Goal: Task Accomplishment & Management: Complete application form

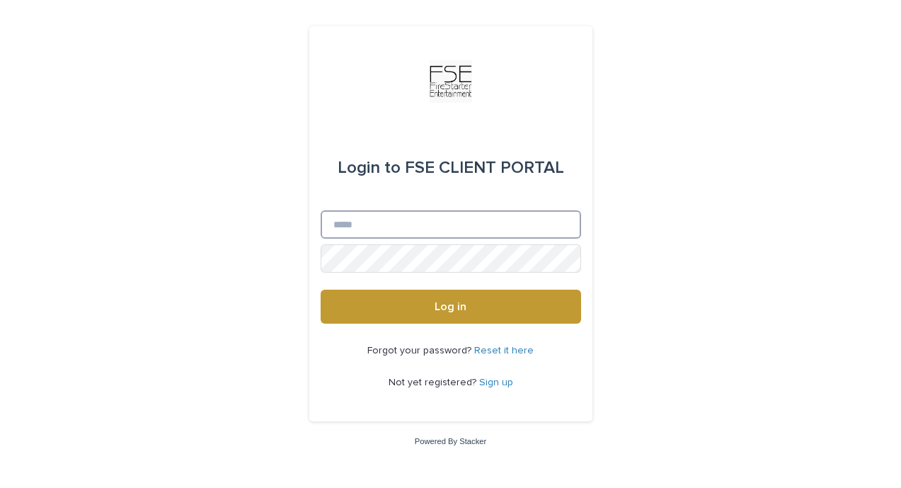
click at [399, 224] on input "Email" at bounding box center [451, 224] width 261 height 28
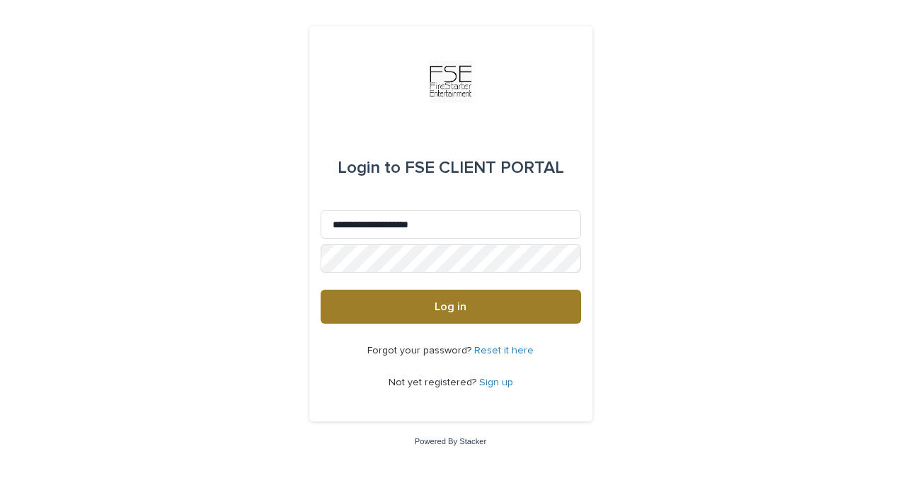
click at [410, 309] on button "Log in" at bounding box center [451, 307] width 261 height 34
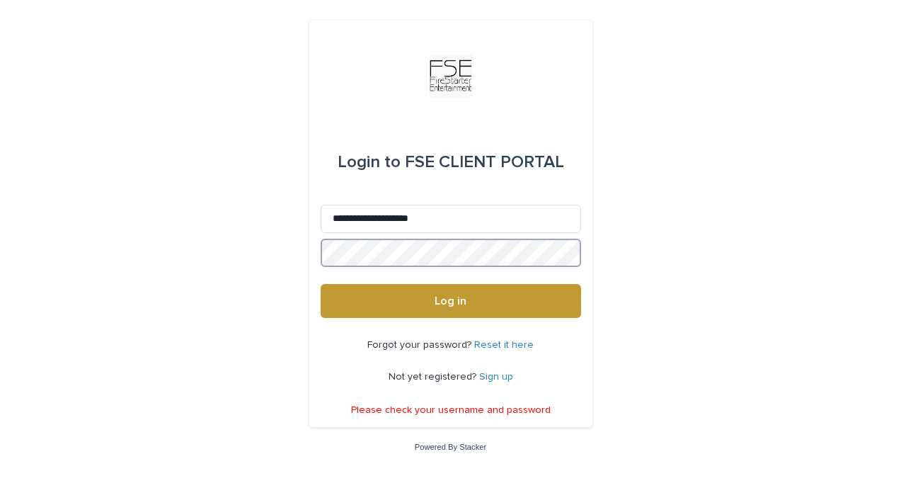
click at [450, 302] on button "Log in" at bounding box center [451, 301] width 261 height 34
click at [344, 220] on input "**********" at bounding box center [451, 219] width 261 height 28
type input "**********"
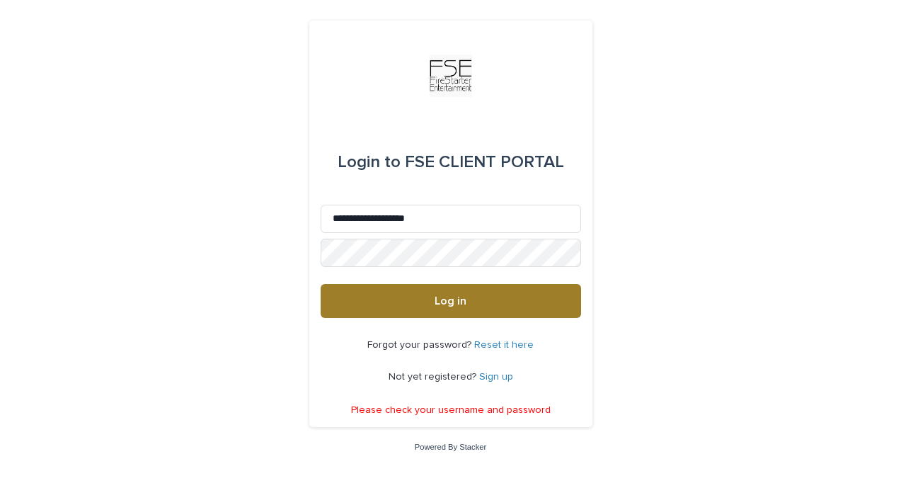
click at [427, 312] on button "Log in" at bounding box center [451, 301] width 261 height 34
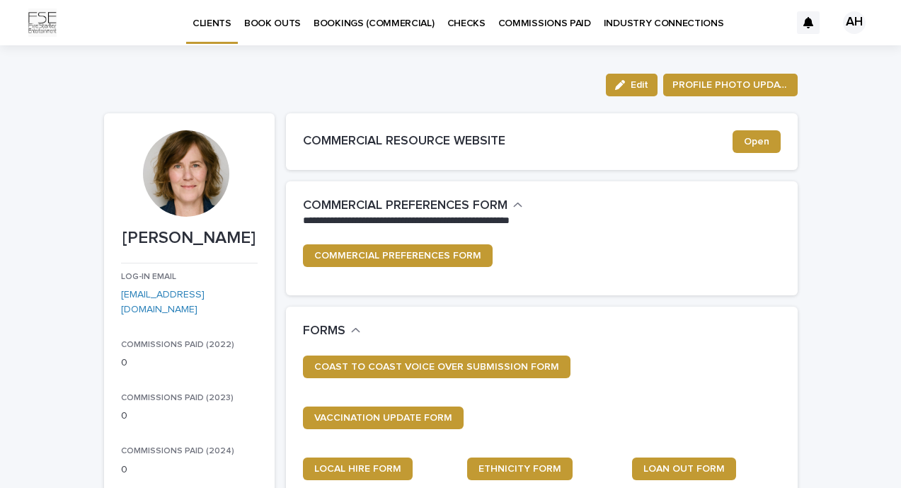
click at [274, 25] on p "BOOK OUTS" at bounding box center [272, 15] width 57 height 30
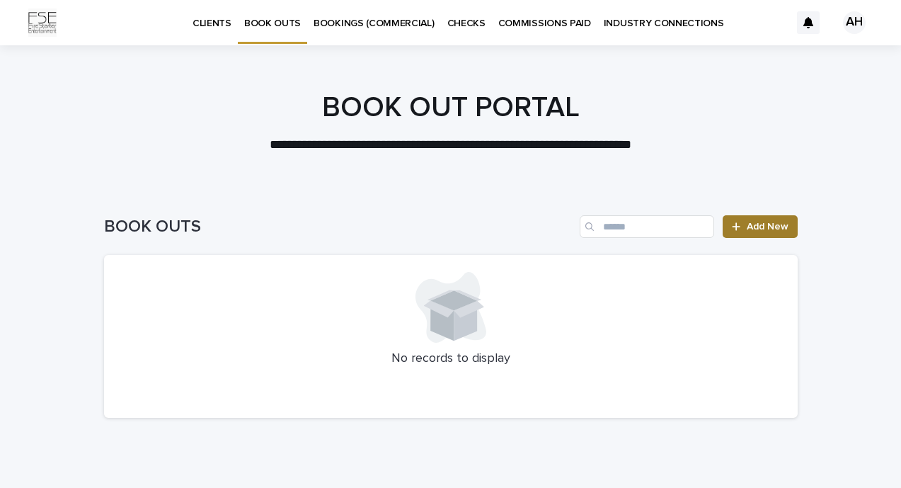
click at [759, 233] on link "Add New" at bounding box center [760, 226] width 74 height 23
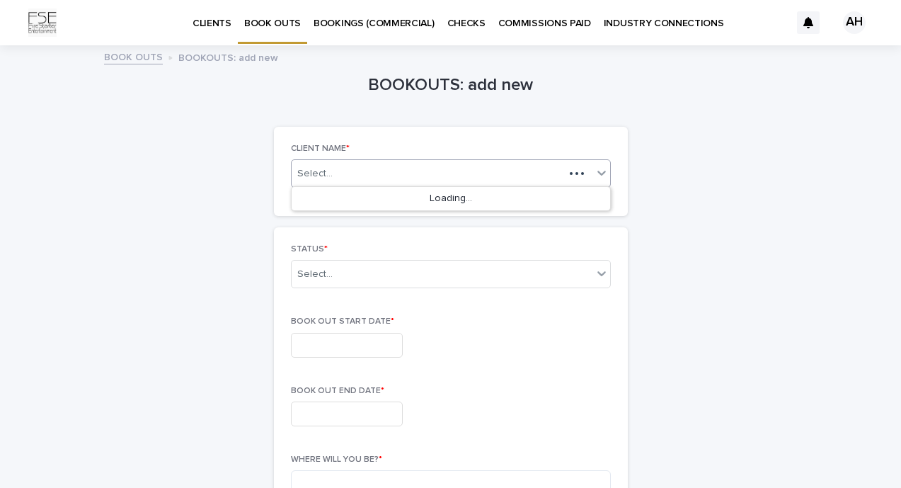
click at [402, 169] on div "Select..." at bounding box center [428, 174] width 273 height 18
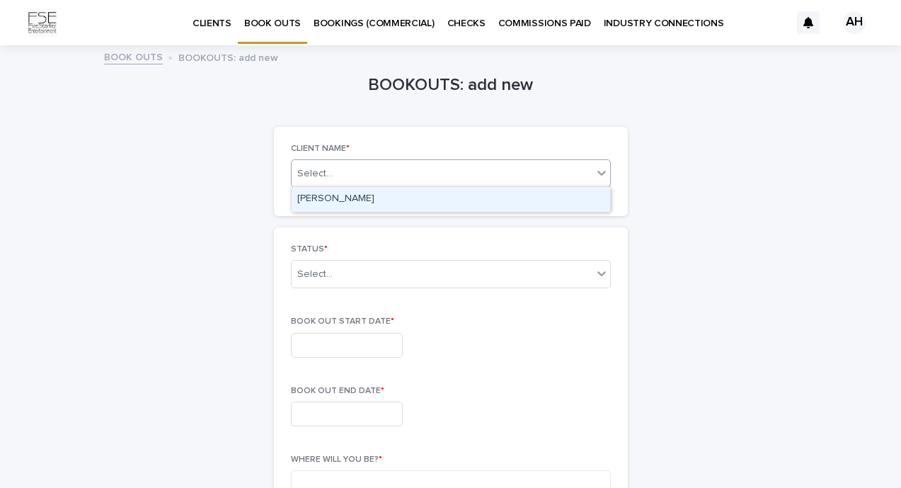
click at [373, 201] on div "[PERSON_NAME]" at bounding box center [451, 199] width 319 height 25
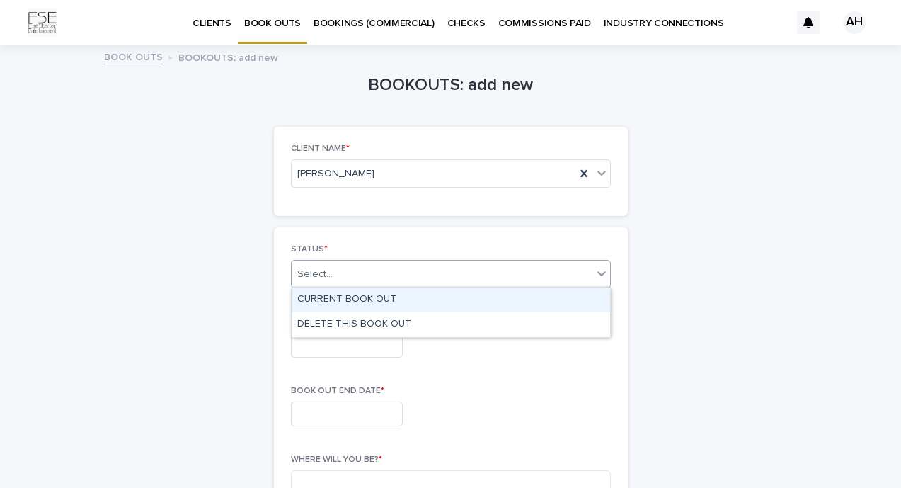
click at [347, 271] on div "Select..." at bounding box center [442, 274] width 301 height 23
click at [337, 295] on div "CURRENT BOOK OUT" at bounding box center [451, 299] width 319 height 25
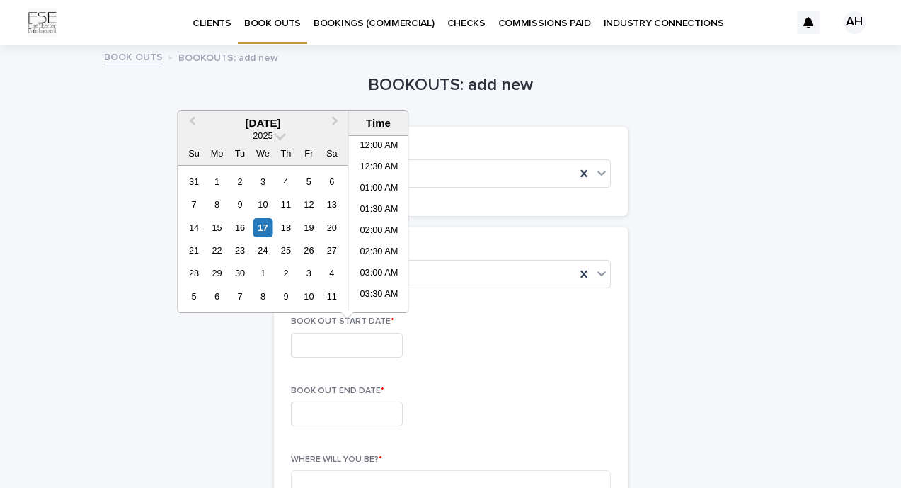
click at [316, 348] on input "text" at bounding box center [347, 345] width 112 height 25
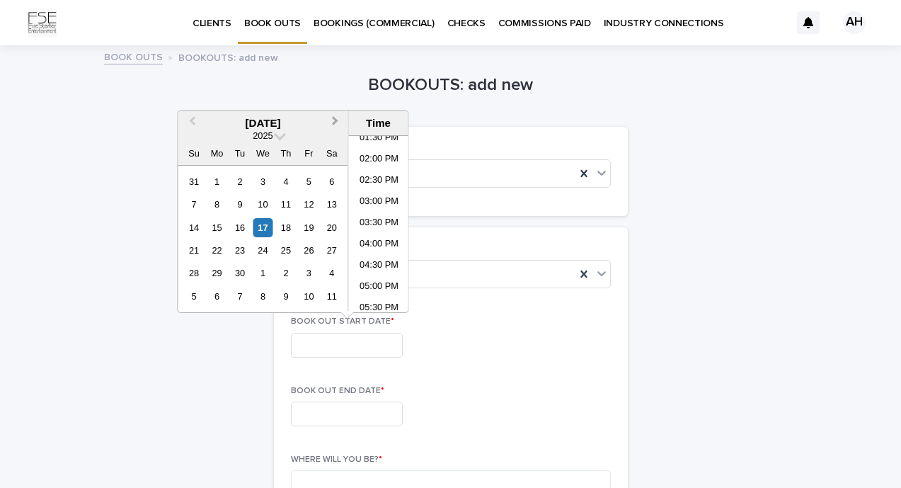
click at [339, 119] on button "Next Month" at bounding box center [337, 124] width 23 height 23
click at [287, 202] on div "9" at bounding box center [285, 204] width 19 height 19
type input "**********"
click at [304, 415] on input "text" at bounding box center [347, 413] width 112 height 25
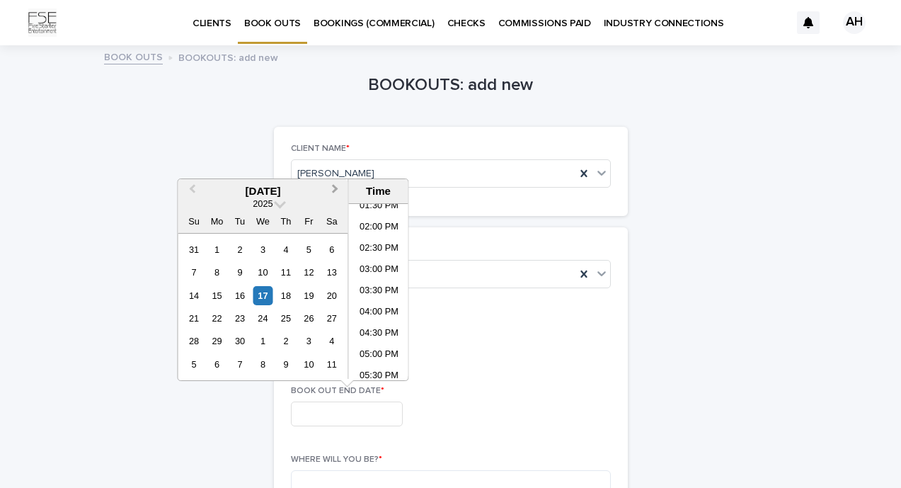
click at [337, 193] on button "Next Month" at bounding box center [337, 192] width 23 height 23
click at [216, 296] on div "13" at bounding box center [216, 295] width 19 height 19
type input "**********"
click at [494, 355] on div "**********" at bounding box center [451, 342] width 320 height 52
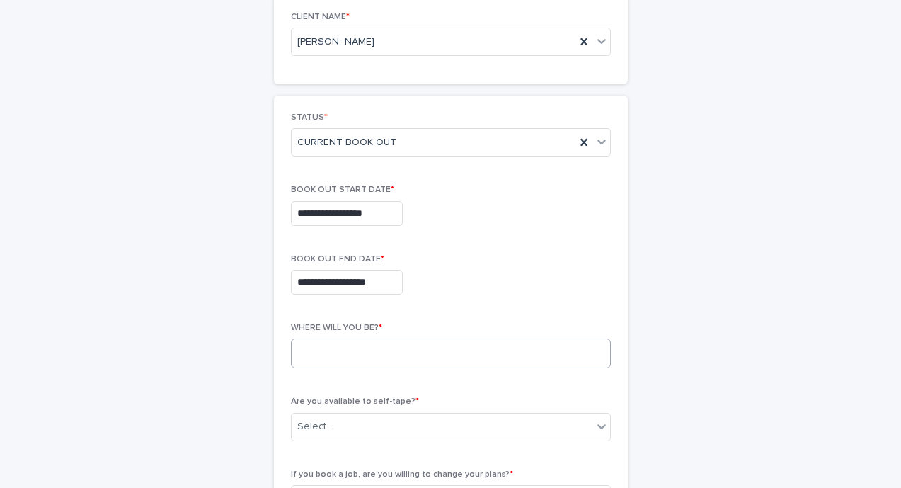
scroll to position [132, 0]
click at [476, 349] on textarea at bounding box center [451, 353] width 320 height 30
type textarea "**********"
click at [420, 424] on div "Select..." at bounding box center [442, 425] width 301 height 23
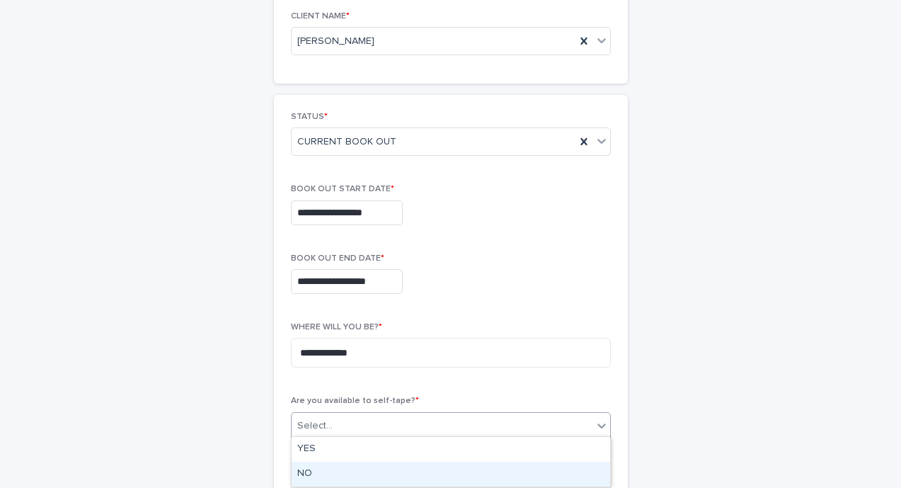
click at [330, 471] on div "NO" at bounding box center [451, 474] width 319 height 25
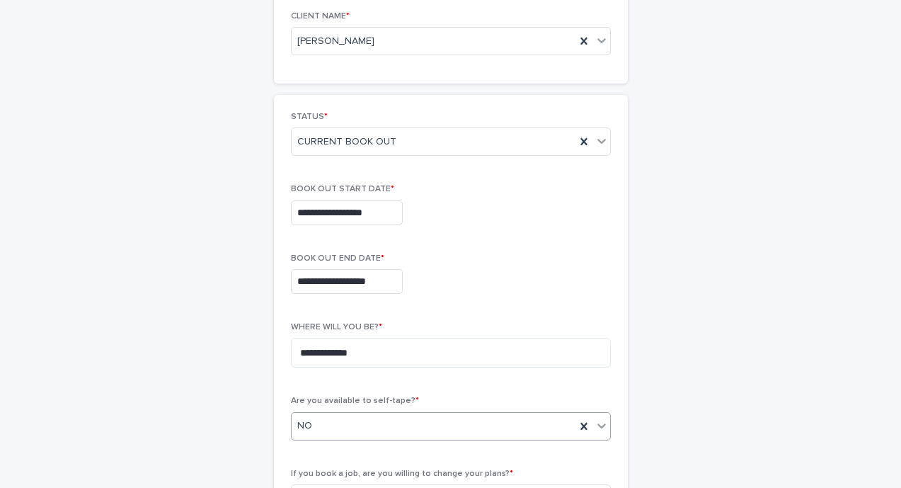
click at [761, 275] on div "**********" at bounding box center [451, 421] width 694 height 1015
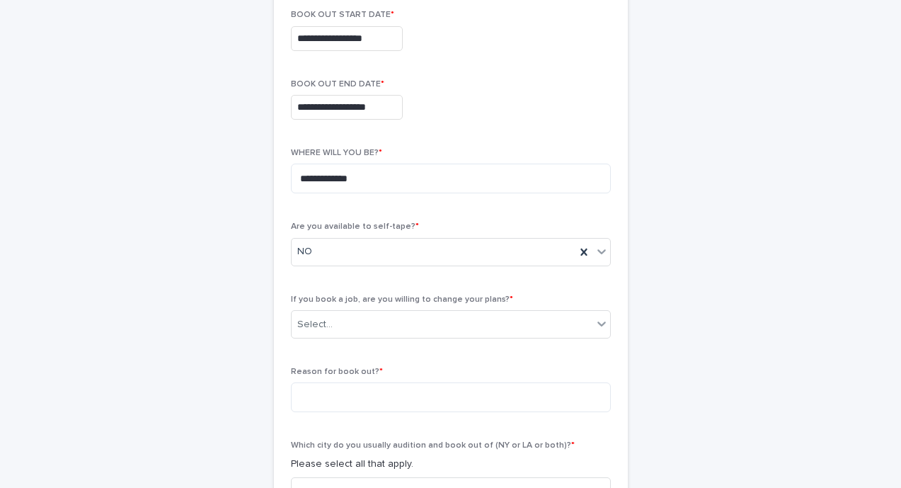
scroll to position [310, 0]
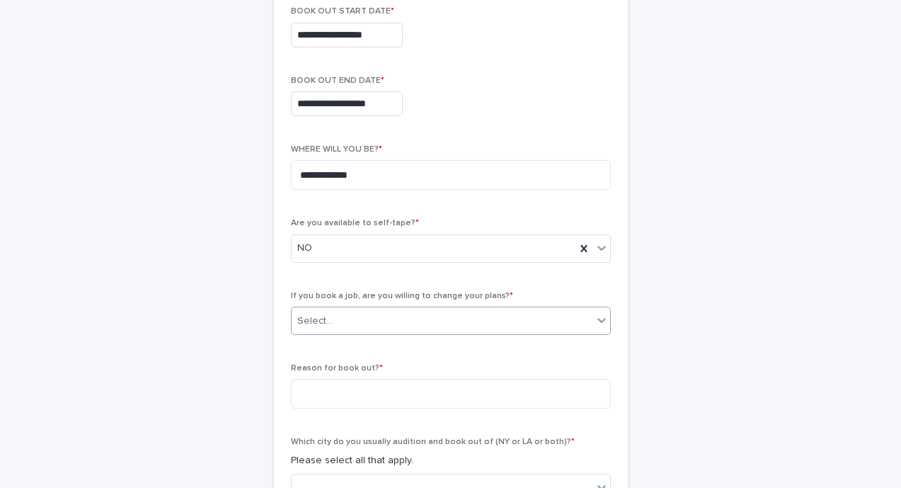
click at [404, 326] on div "Select..." at bounding box center [442, 320] width 301 height 23
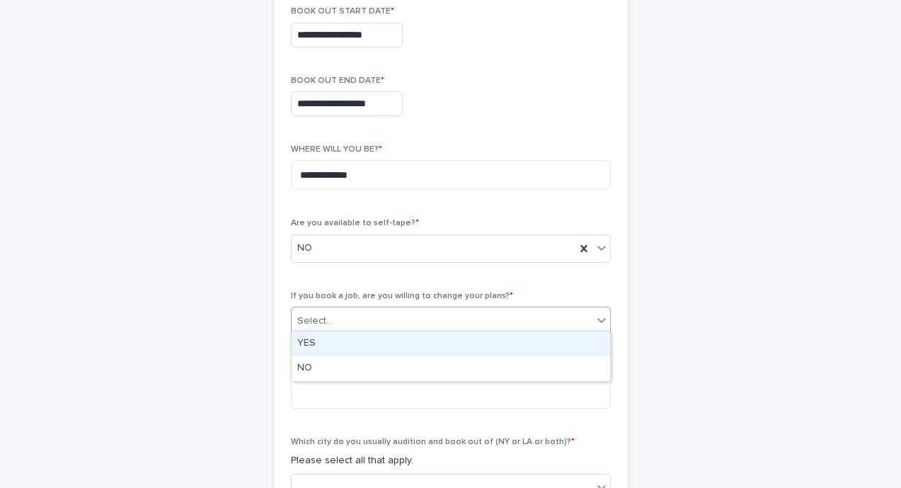
click at [372, 345] on div "YES" at bounding box center [451, 343] width 319 height 25
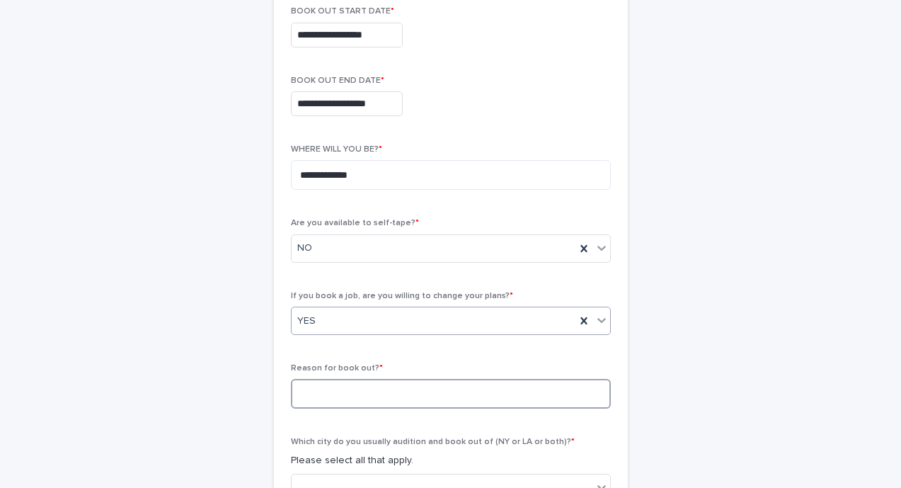
click at [337, 395] on textarea at bounding box center [451, 394] width 320 height 30
type textarea "*"
type textarea "*******"
click at [673, 343] on div "**********" at bounding box center [451, 244] width 694 height 1015
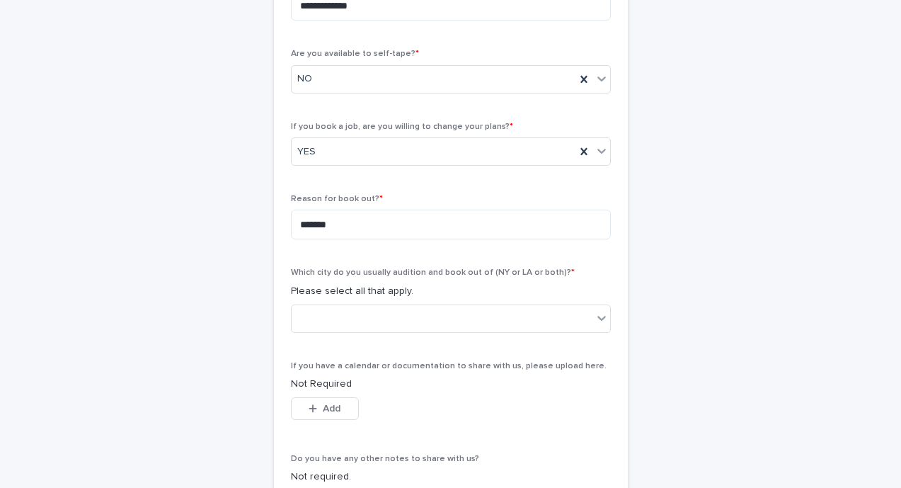
scroll to position [482, 0]
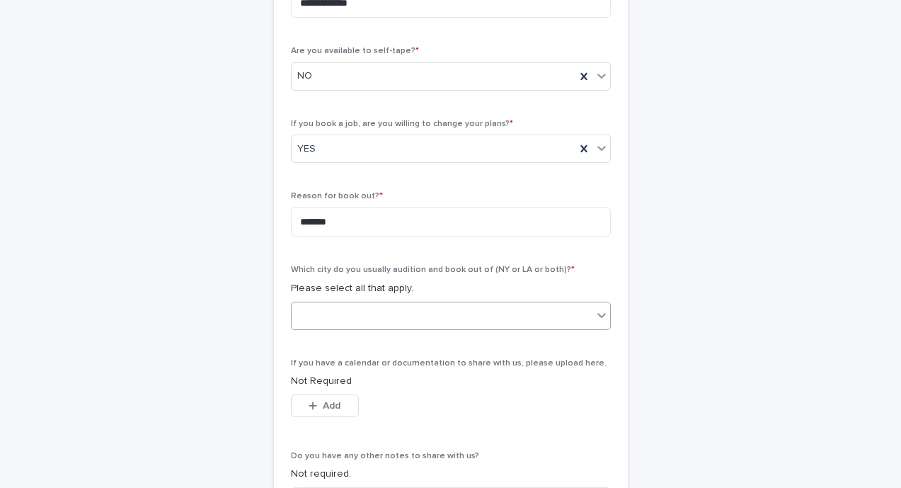
click at [395, 316] on div at bounding box center [442, 315] width 301 height 23
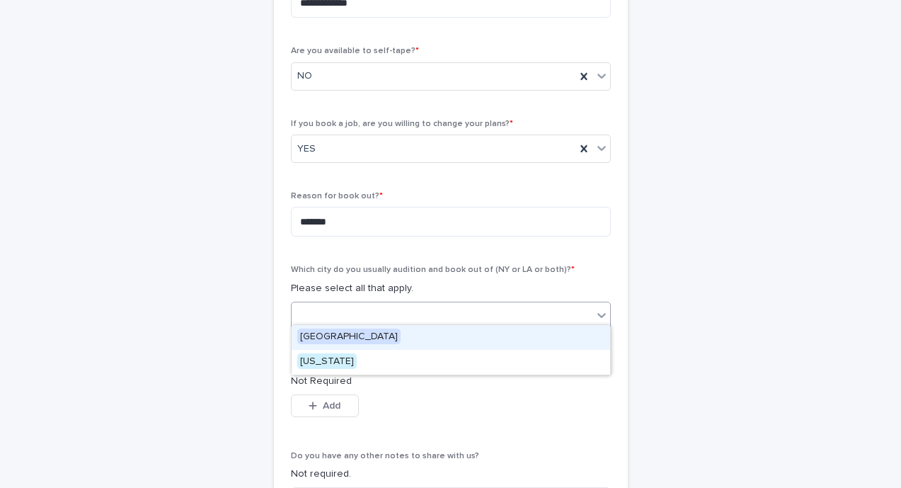
click at [370, 337] on div "[GEOGRAPHIC_DATA]" at bounding box center [451, 337] width 319 height 25
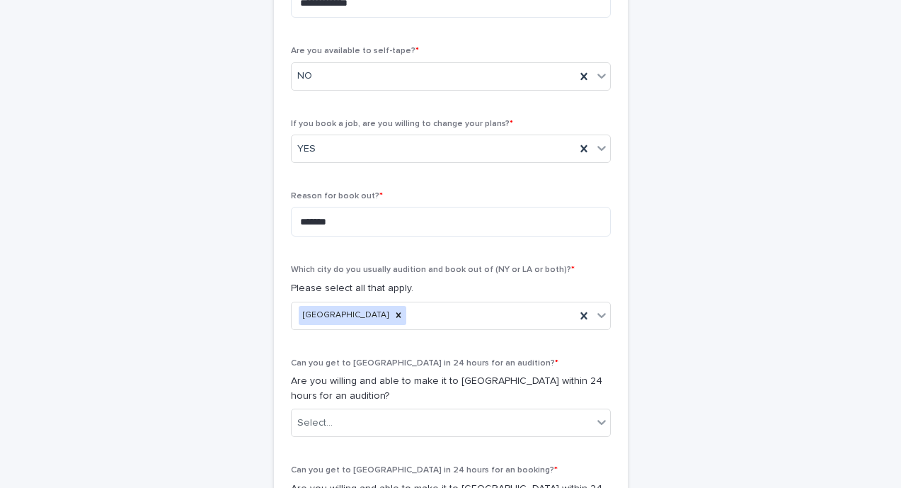
click at [687, 299] on div "**********" at bounding box center [451, 180] width 694 height 1230
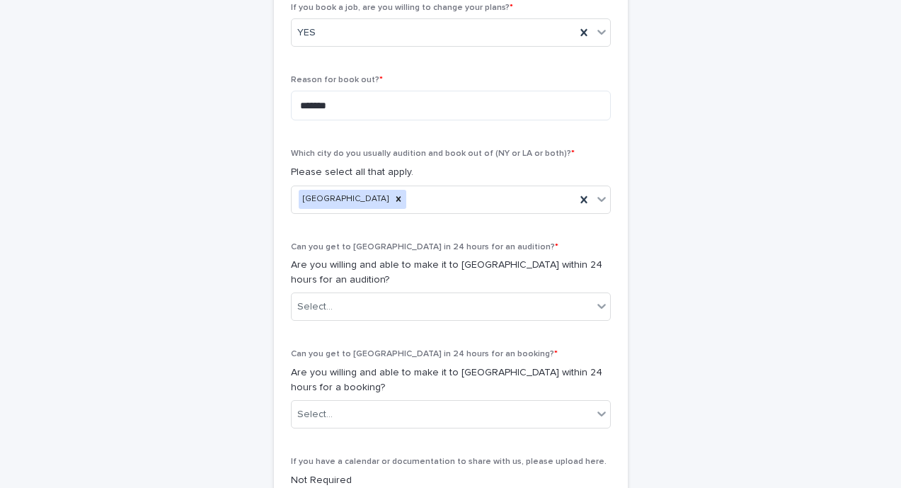
scroll to position [618, 0]
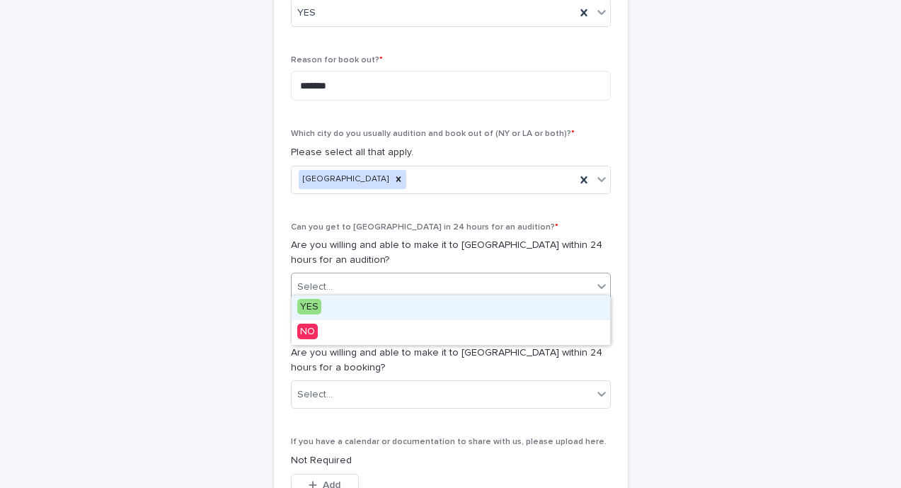
click at [528, 282] on div "Select..." at bounding box center [442, 286] width 301 height 23
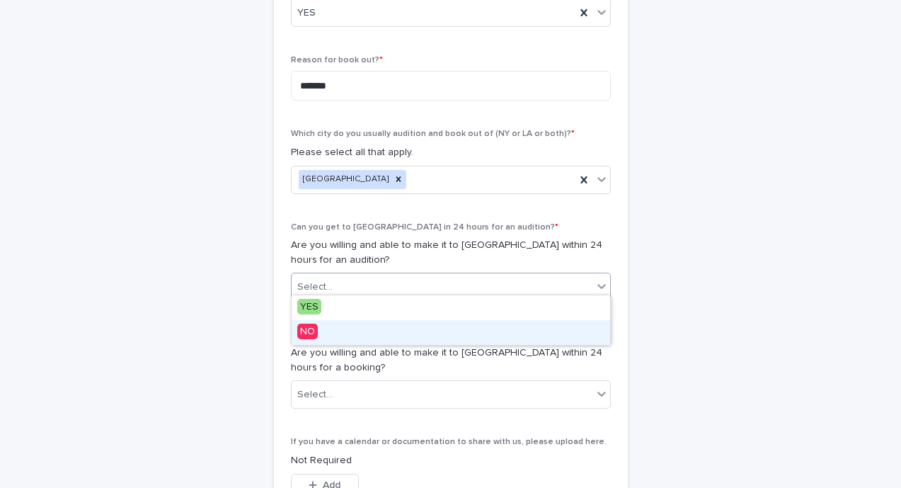
click at [399, 337] on div "NO" at bounding box center [451, 332] width 319 height 25
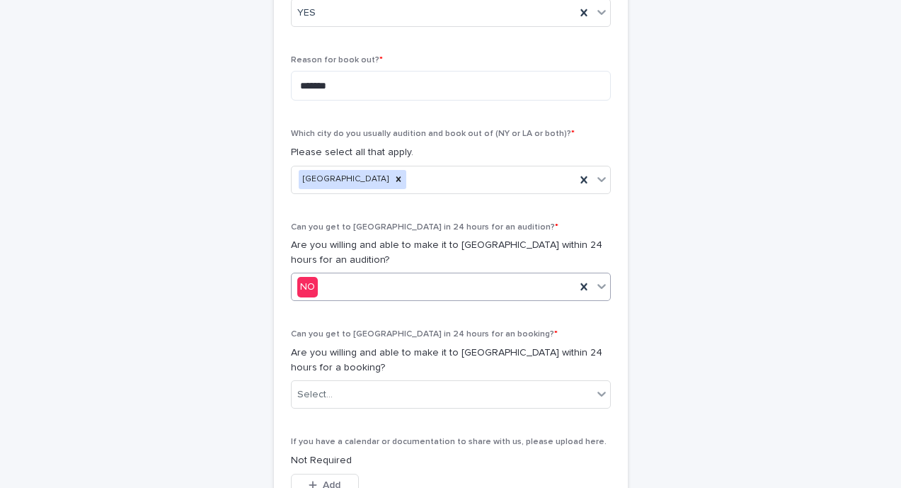
click at [699, 263] on div "**********" at bounding box center [451, 44] width 694 height 1230
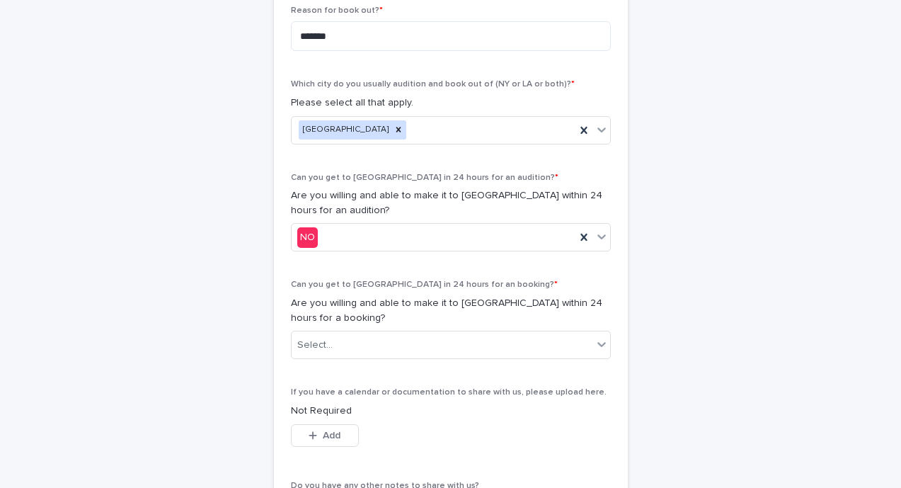
scroll to position [703, 0]
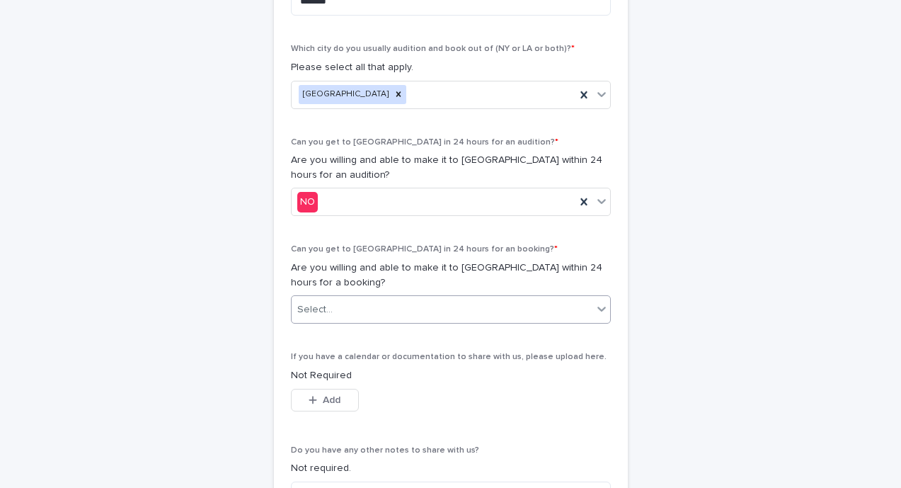
click at [529, 305] on div "Select..." at bounding box center [442, 309] width 301 height 23
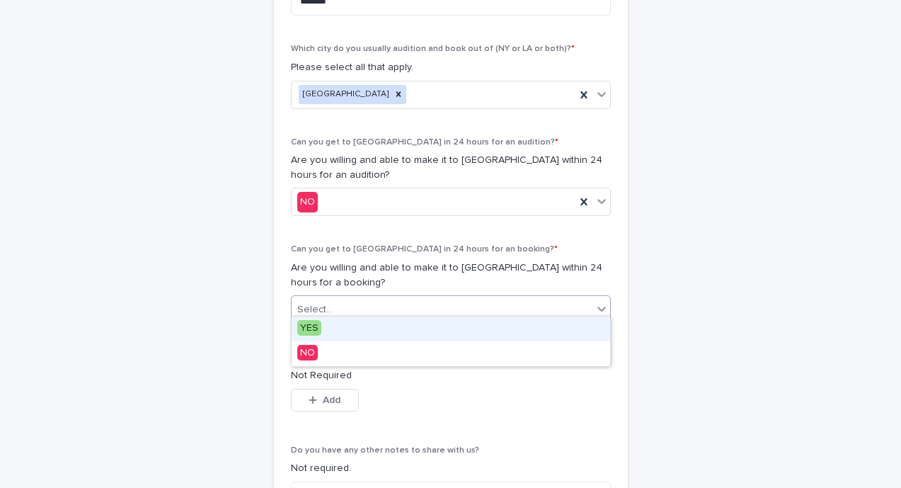
click at [377, 327] on div "YES" at bounding box center [451, 328] width 319 height 25
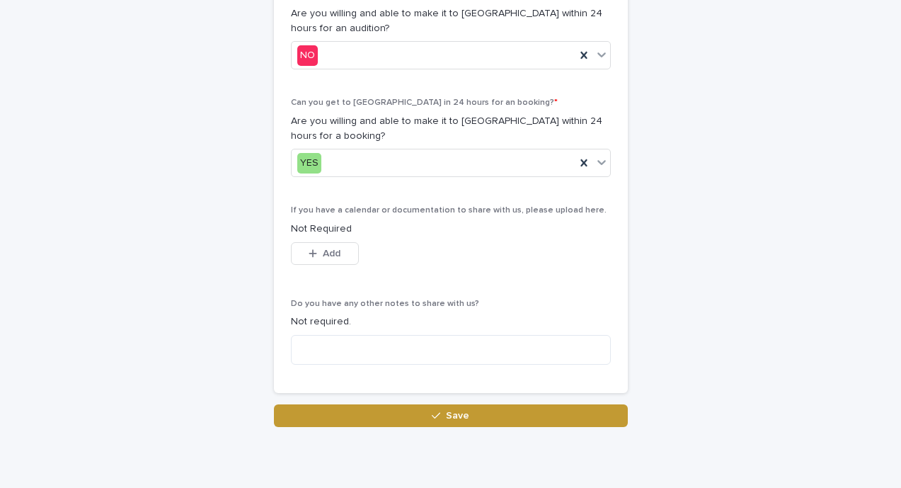
scroll to position [849, 0]
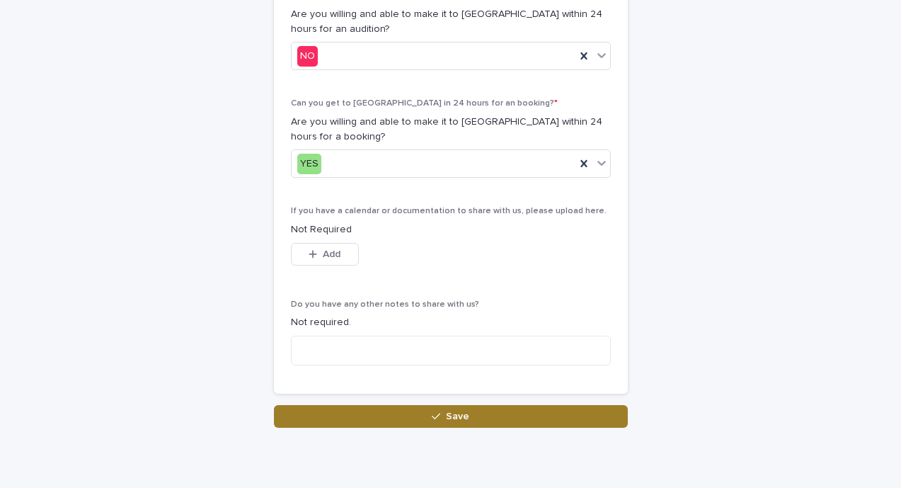
click at [517, 407] on button "Save" at bounding box center [451, 416] width 354 height 23
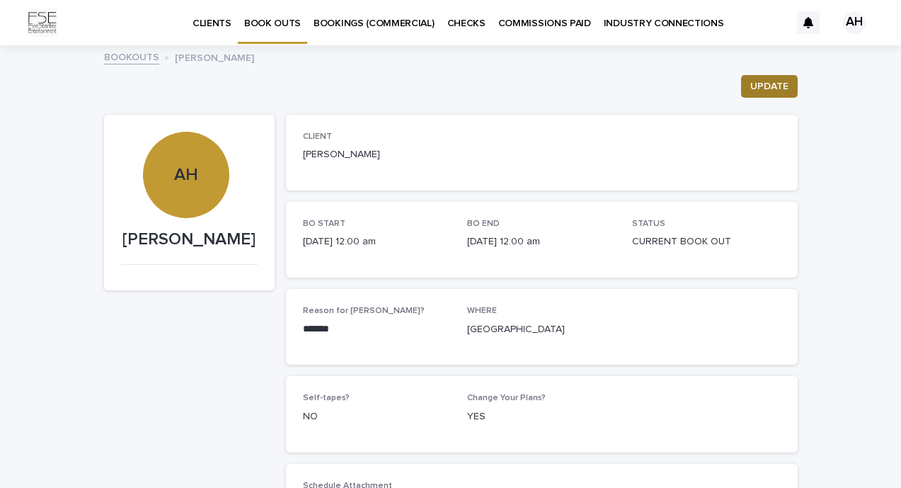
click at [775, 88] on span "UPDATE" at bounding box center [769, 86] width 38 height 14
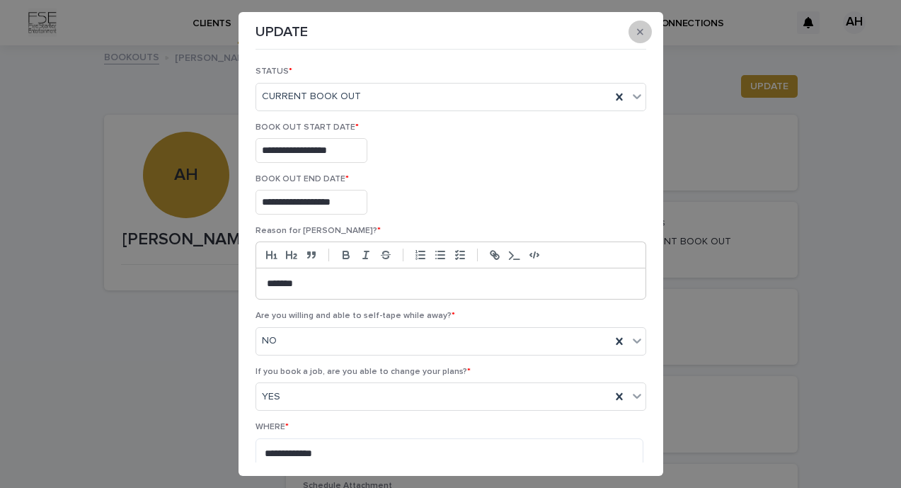
click at [639, 27] on icon "button" at bounding box center [640, 32] width 6 height 10
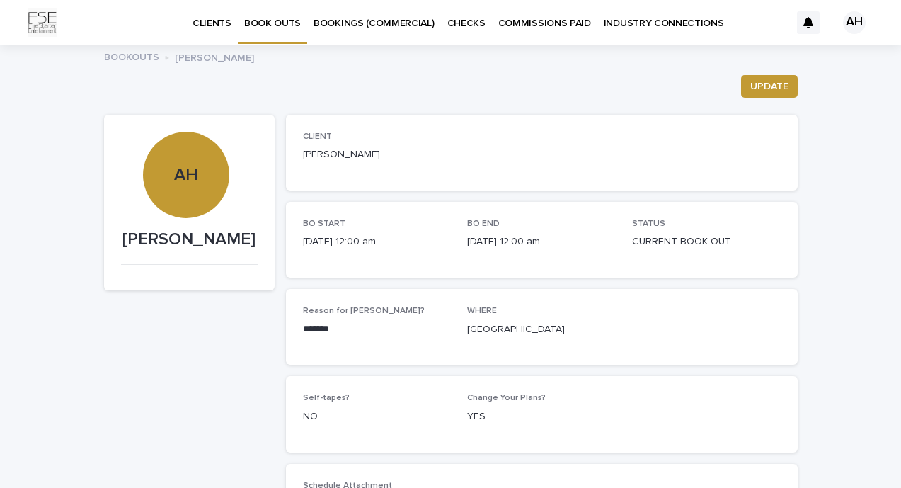
click at [286, 25] on p "BOOK OUTS" at bounding box center [272, 15] width 57 height 30
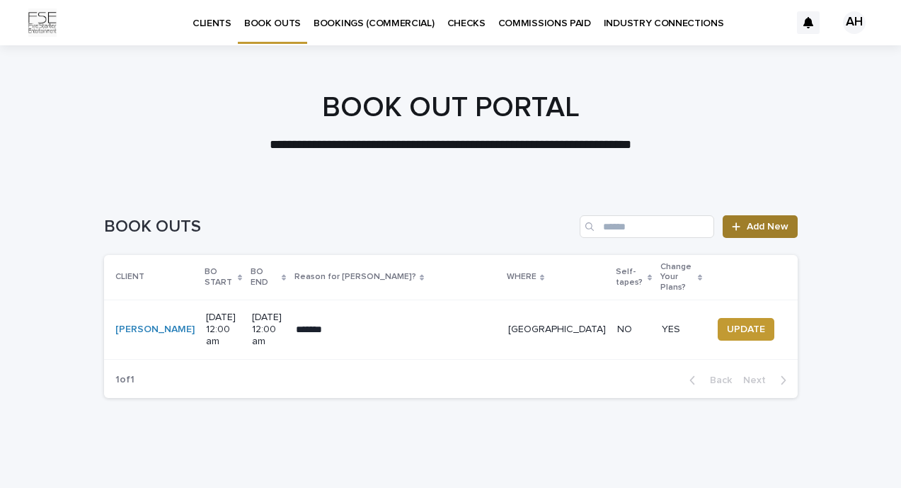
click at [755, 229] on span "Add New" at bounding box center [768, 227] width 42 height 10
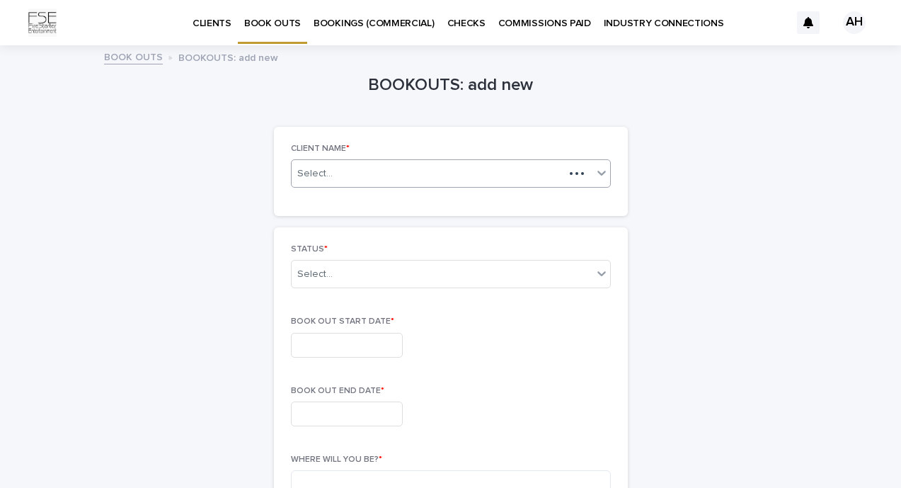
click at [378, 159] on div "Select..." at bounding box center [451, 173] width 320 height 28
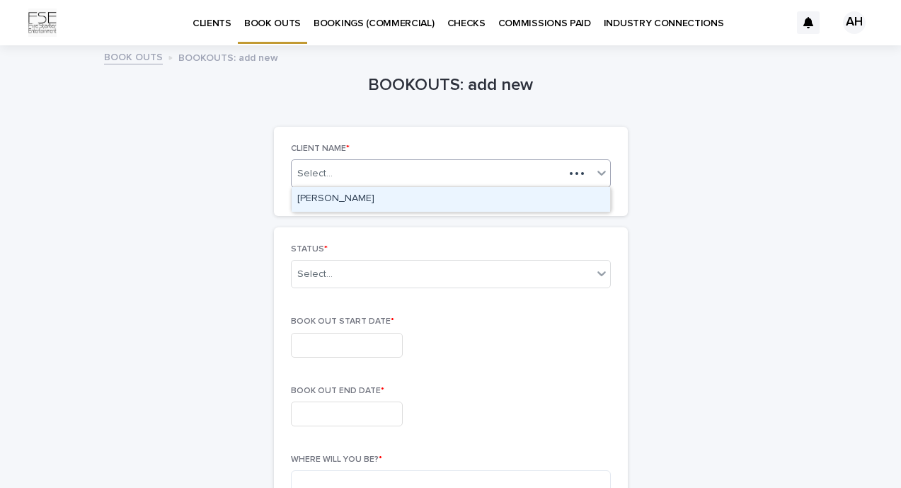
click at [353, 202] on div "[PERSON_NAME]" at bounding box center [451, 199] width 319 height 25
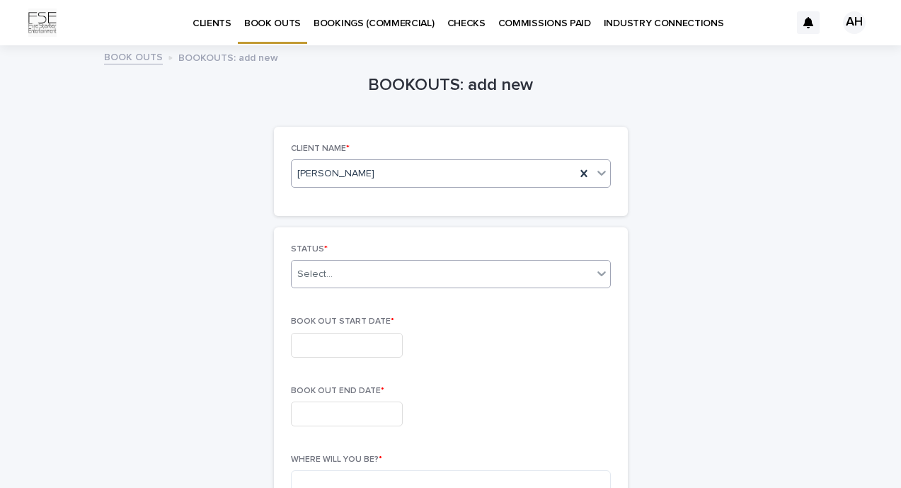
click at [325, 278] on div "Select..." at bounding box center [314, 274] width 35 height 15
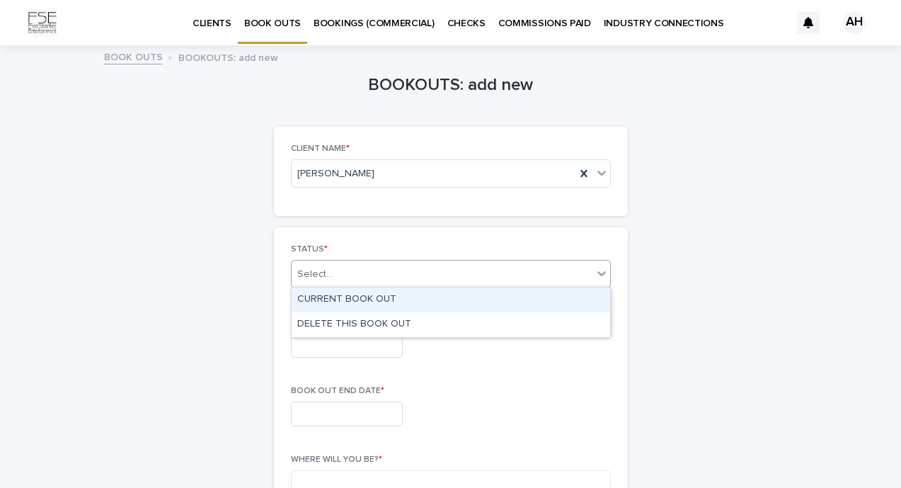
click at [322, 303] on div "CURRENT BOOK OUT" at bounding box center [451, 299] width 319 height 25
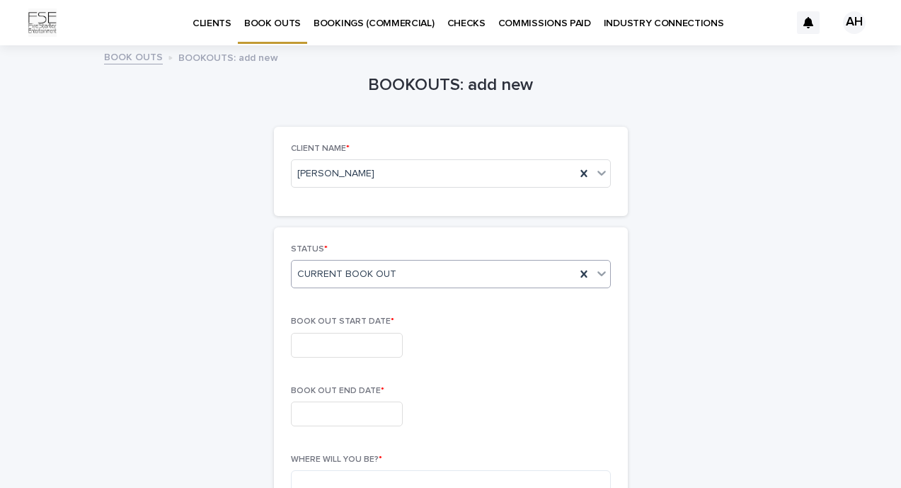
click at [316, 343] on input "text" at bounding box center [347, 345] width 112 height 25
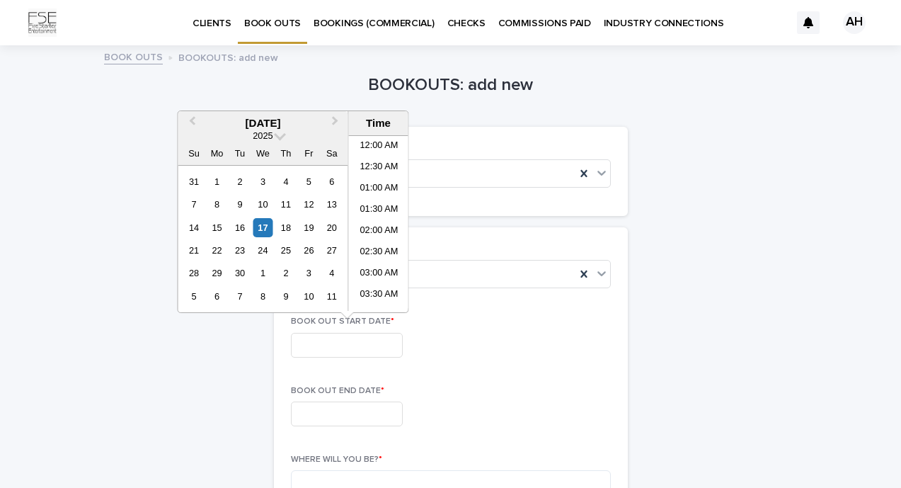
scroll to position [581, 0]
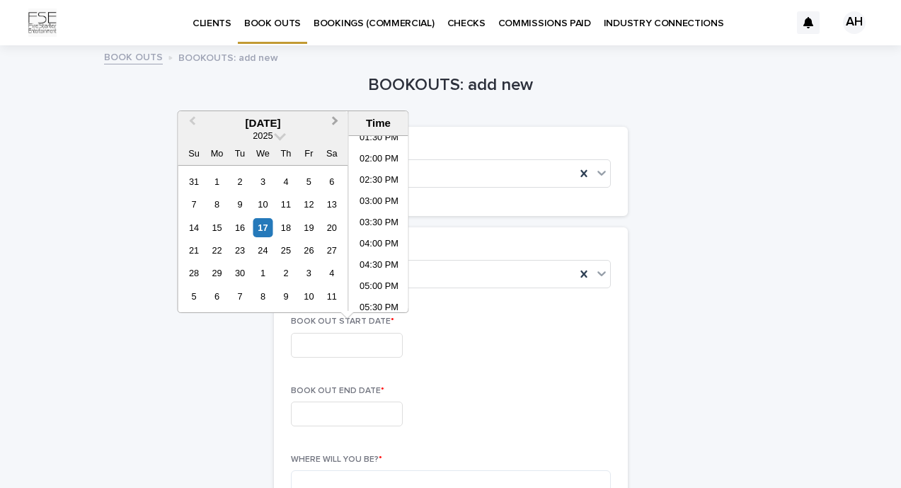
click at [339, 123] on button "Next Month" at bounding box center [337, 124] width 23 height 23
click at [263, 274] on div "29" at bounding box center [262, 272] width 19 height 19
type input "**********"
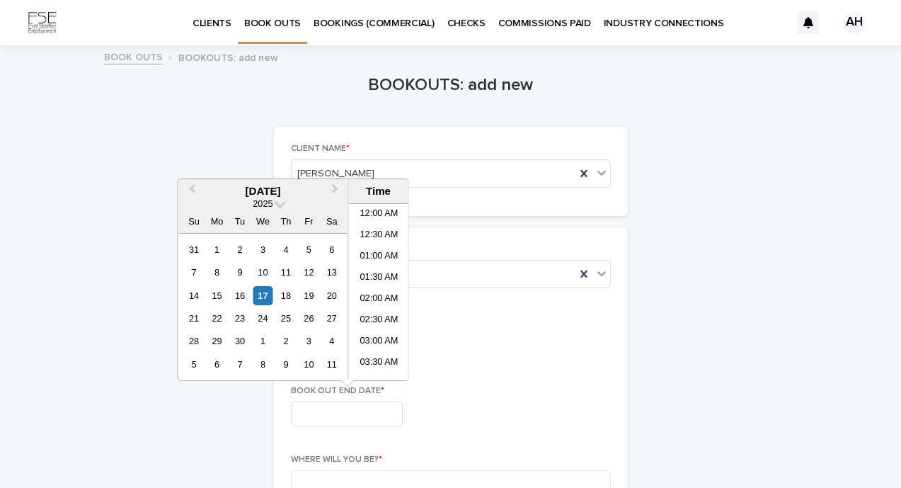
click at [314, 408] on input "text" at bounding box center [347, 413] width 112 height 25
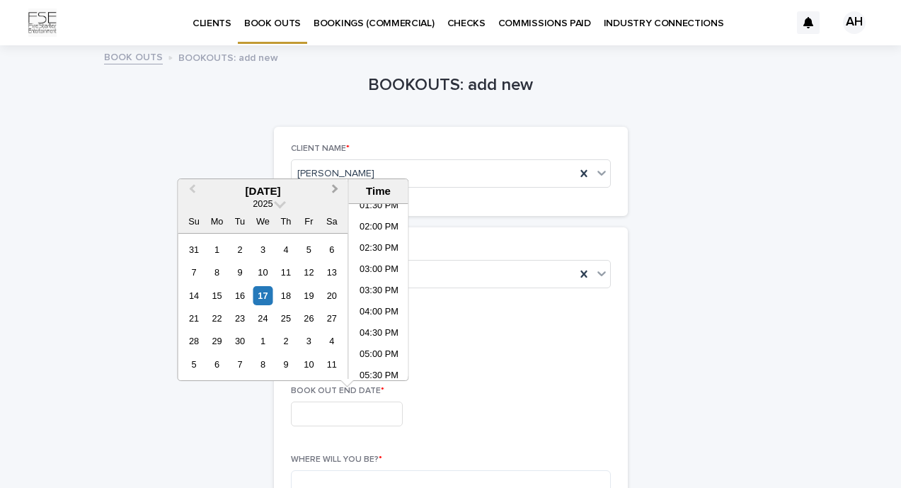
click at [336, 190] on span "Next Month" at bounding box center [336, 190] width 0 height 19
click at [242, 273] on div "4" at bounding box center [239, 272] width 19 height 19
type input "**********"
click at [575, 362] on div "**********" at bounding box center [451, 342] width 320 height 52
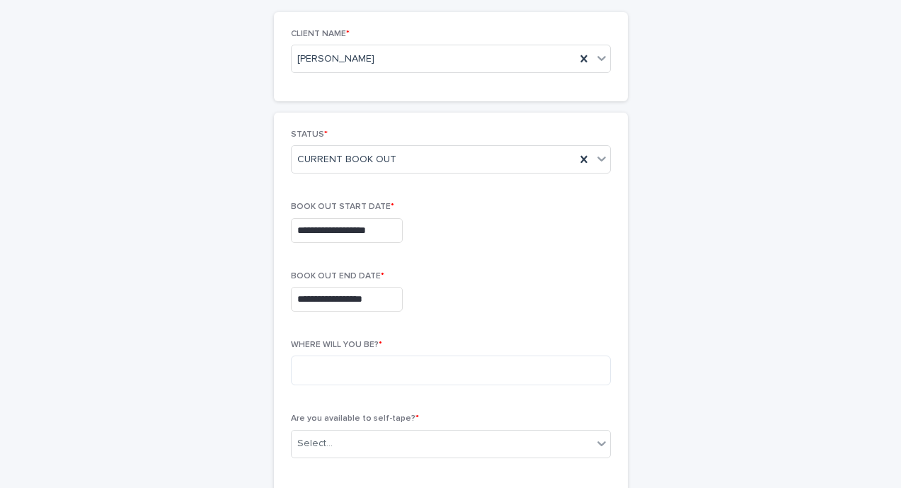
scroll to position [121, 0]
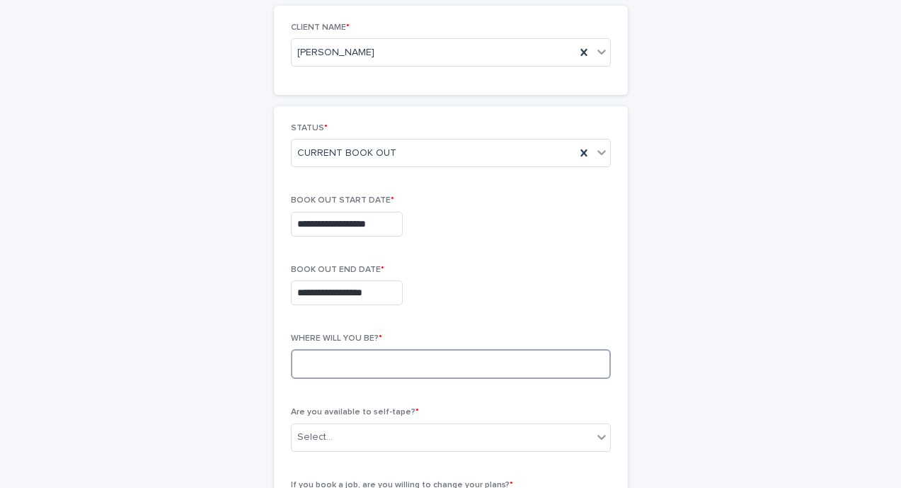
click at [532, 358] on textarea at bounding box center [451, 364] width 320 height 30
type textarea "**********"
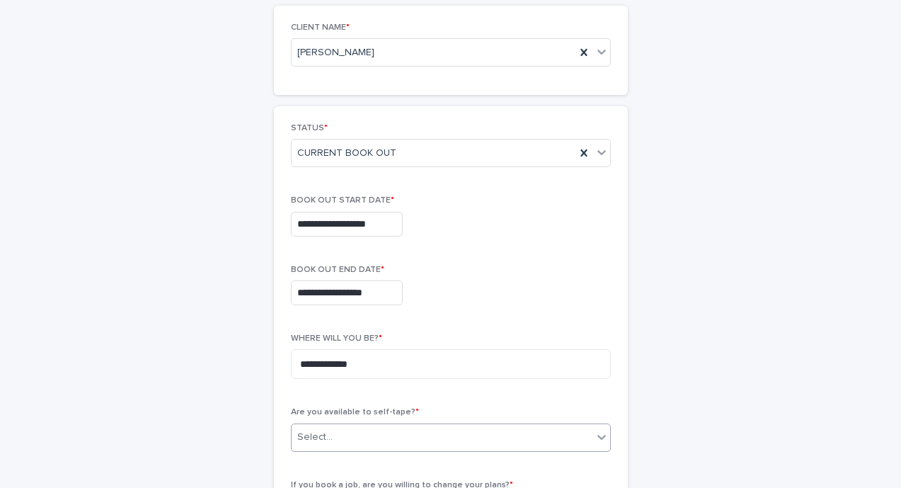
click at [397, 428] on div "Select..." at bounding box center [442, 436] width 301 height 23
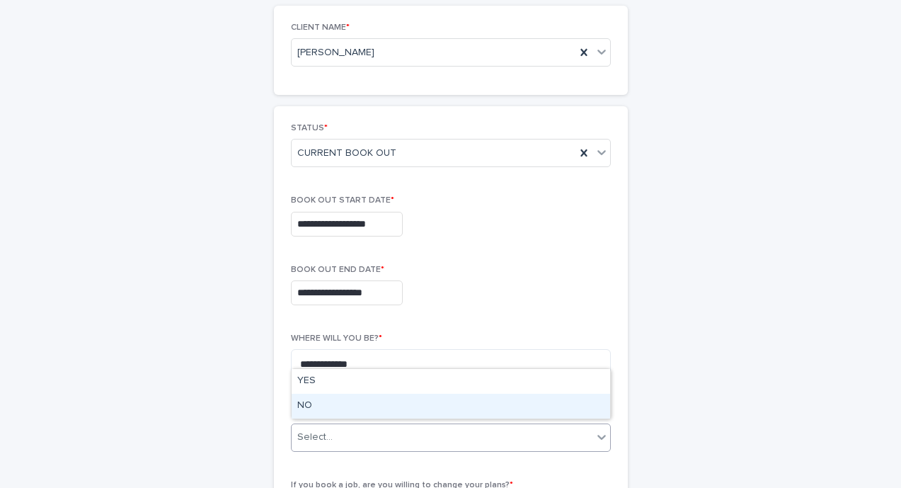
click at [333, 406] on div "NO" at bounding box center [451, 406] width 319 height 25
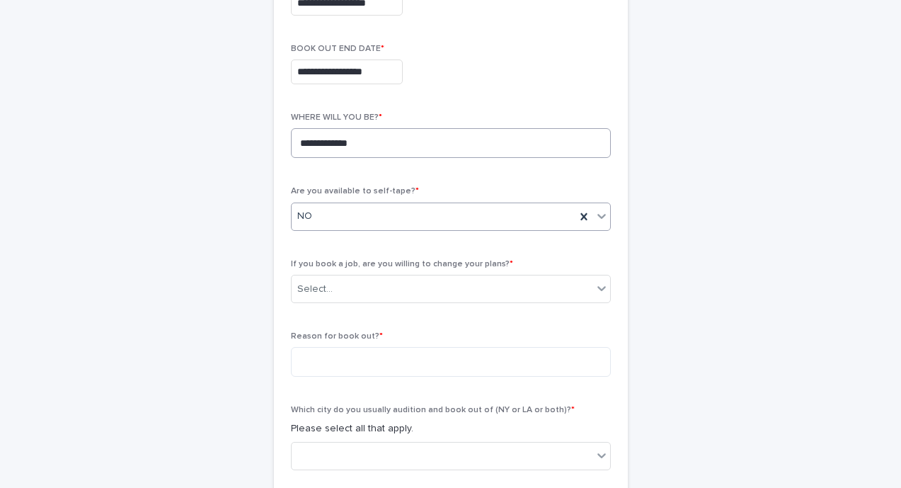
scroll to position [387, 0]
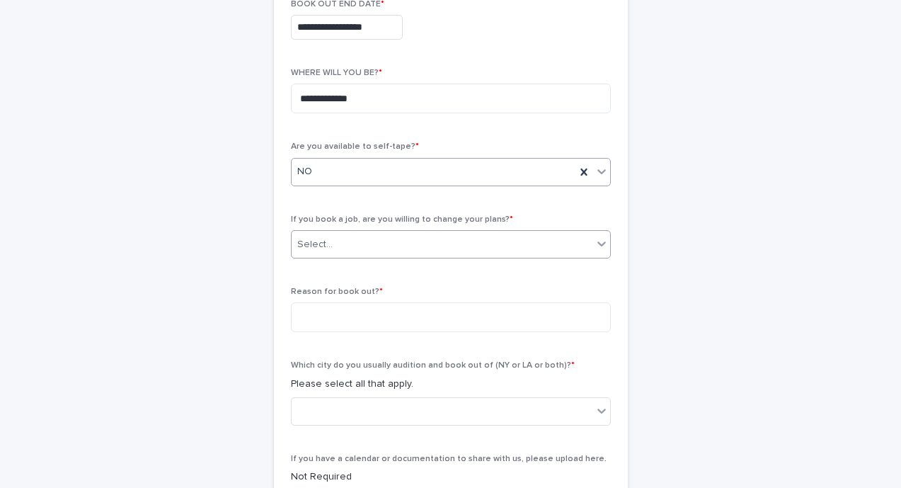
click at [498, 241] on div "Select..." at bounding box center [442, 244] width 301 height 23
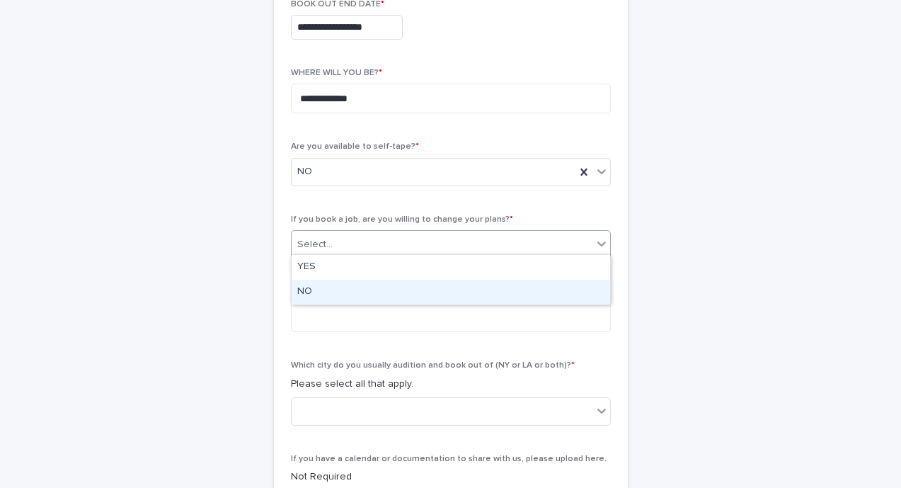
click at [331, 287] on div "NO" at bounding box center [451, 292] width 319 height 25
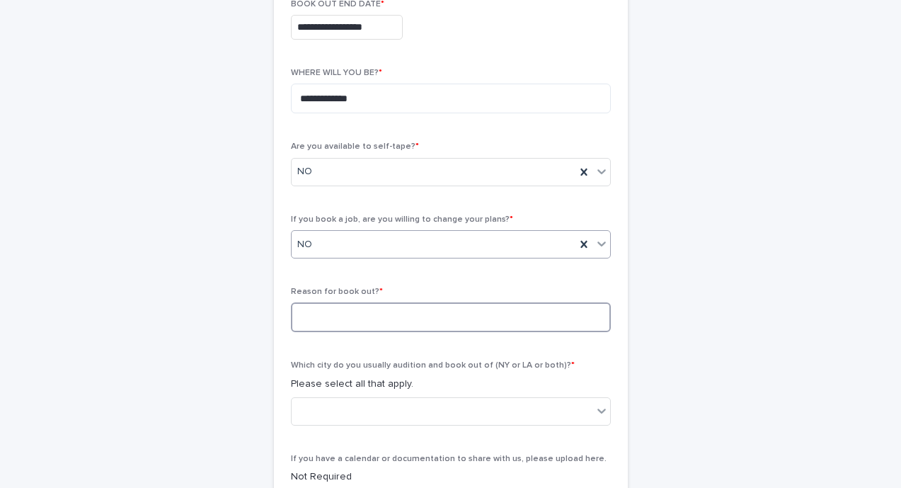
click at [324, 319] on textarea at bounding box center [451, 317] width 320 height 30
type textarea "**********"
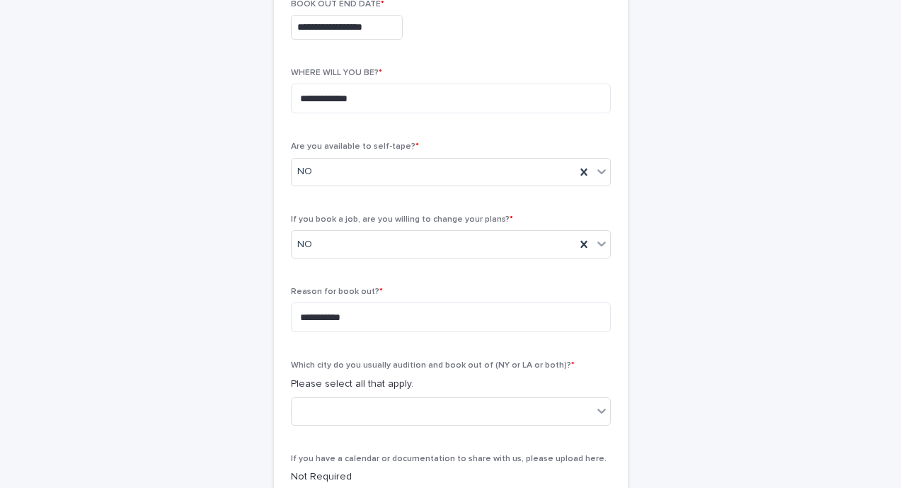
click at [702, 306] on div "**********" at bounding box center [451, 167] width 694 height 1015
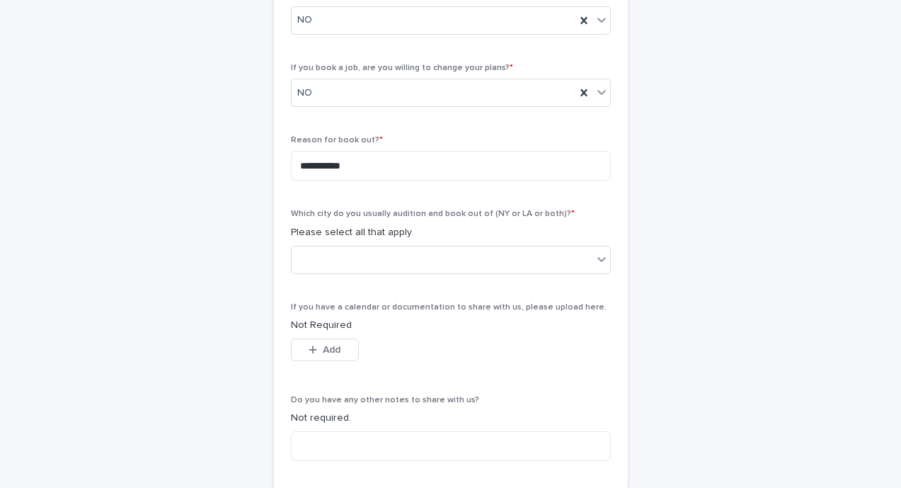
scroll to position [539, 0]
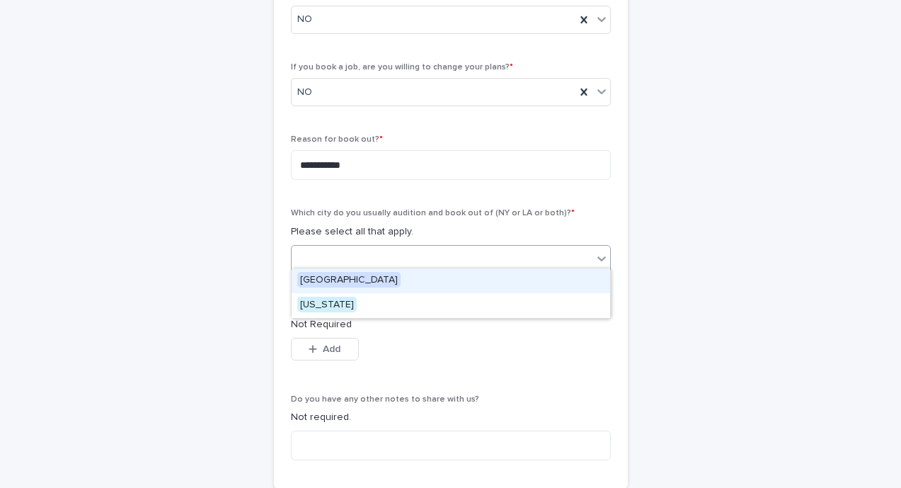
click at [522, 261] on div at bounding box center [442, 258] width 301 height 23
click at [334, 279] on span "[GEOGRAPHIC_DATA]" at bounding box center [348, 280] width 103 height 16
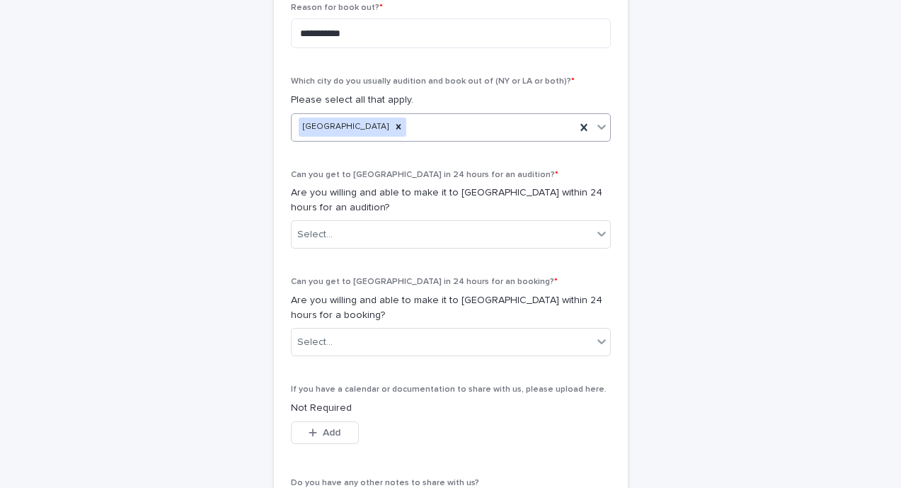
scroll to position [675, 0]
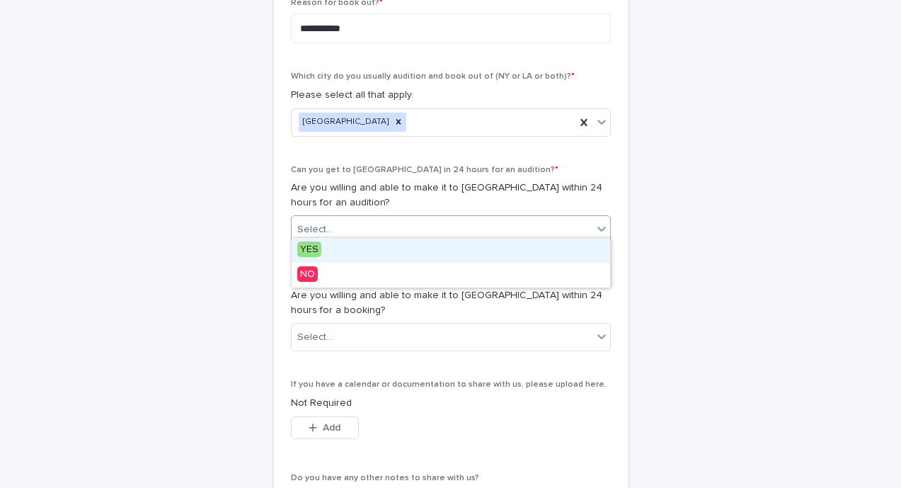
click at [403, 224] on div "Select..." at bounding box center [442, 229] width 301 height 23
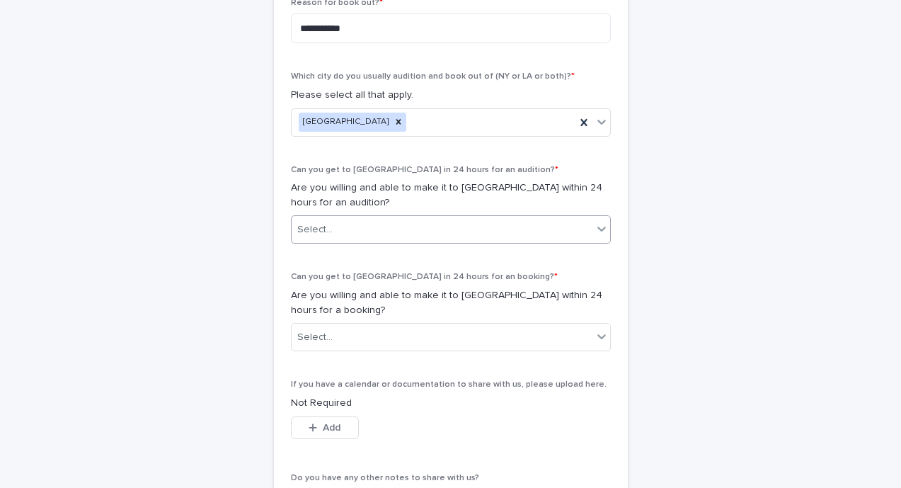
click at [486, 228] on div "Select..." at bounding box center [442, 229] width 301 height 23
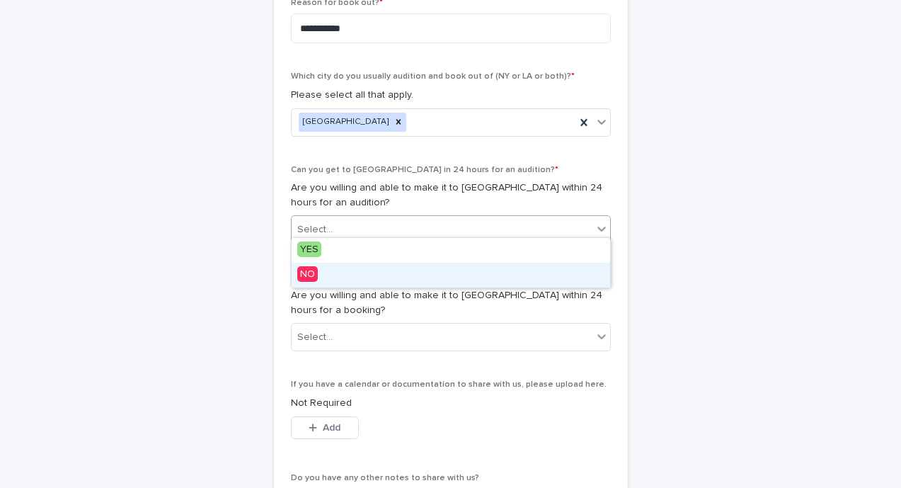
click at [408, 275] on div "NO" at bounding box center [451, 275] width 319 height 25
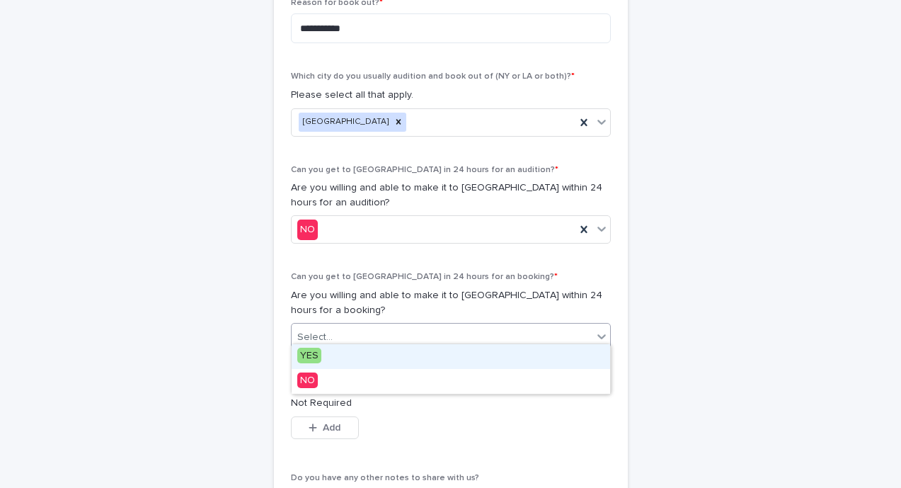
click at [399, 333] on div "Select..." at bounding box center [442, 337] width 301 height 23
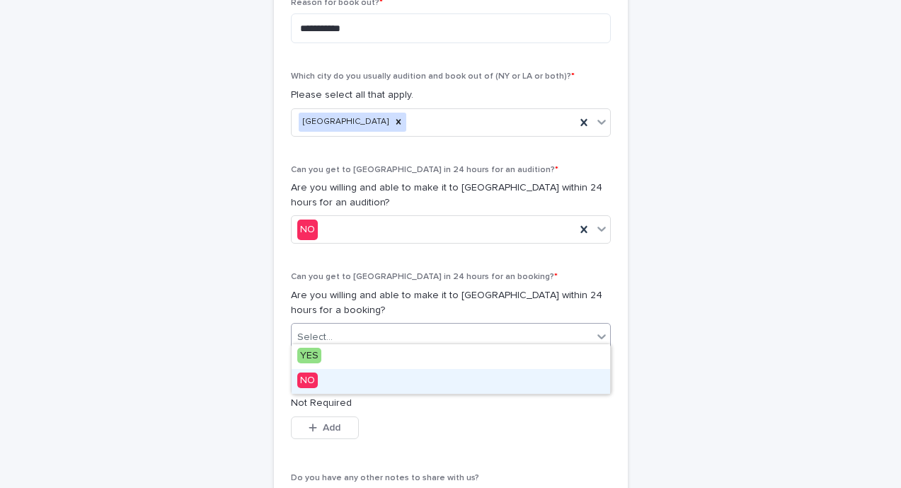
click at [379, 377] on div "NO" at bounding box center [451, 381] width 319 height 25
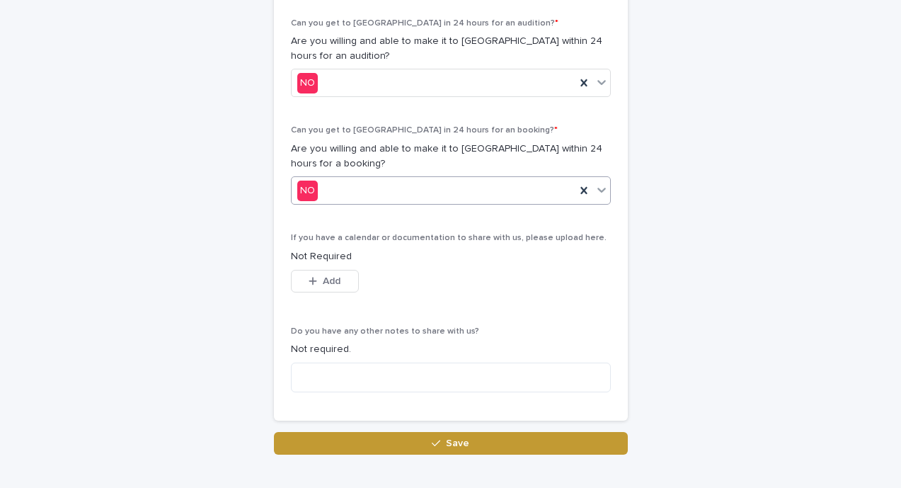
scroll to position [823, 0]
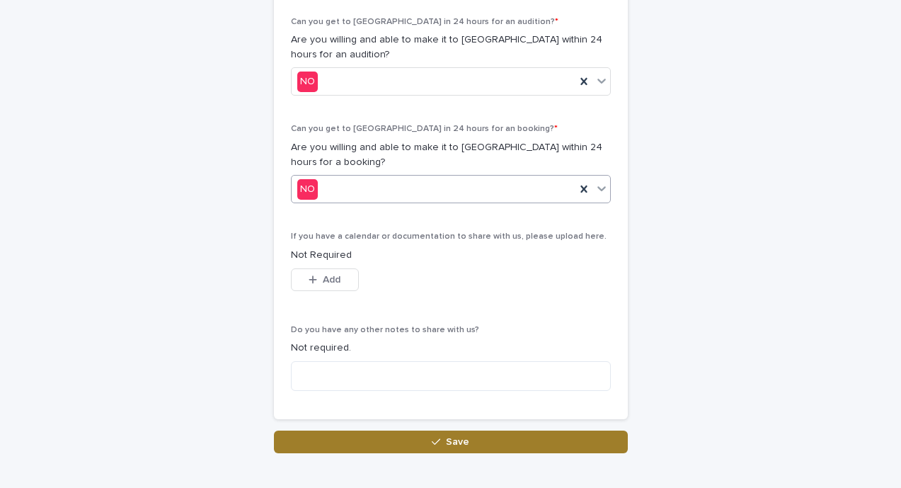
click at [382, 434] on button "Save" at bounding box center [451, 441] width 354 height 23
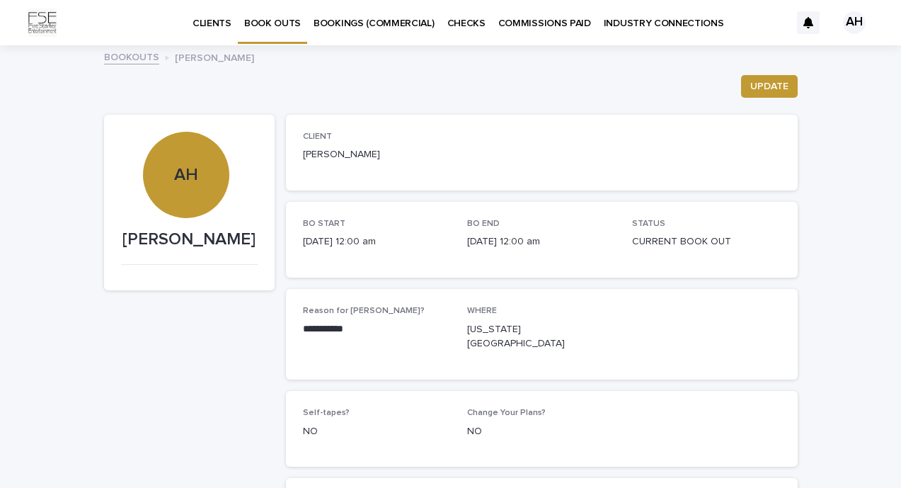
click at [270, 18] on p "BOOK OUTS" at bounding box center [272, 15] width 57 height 30
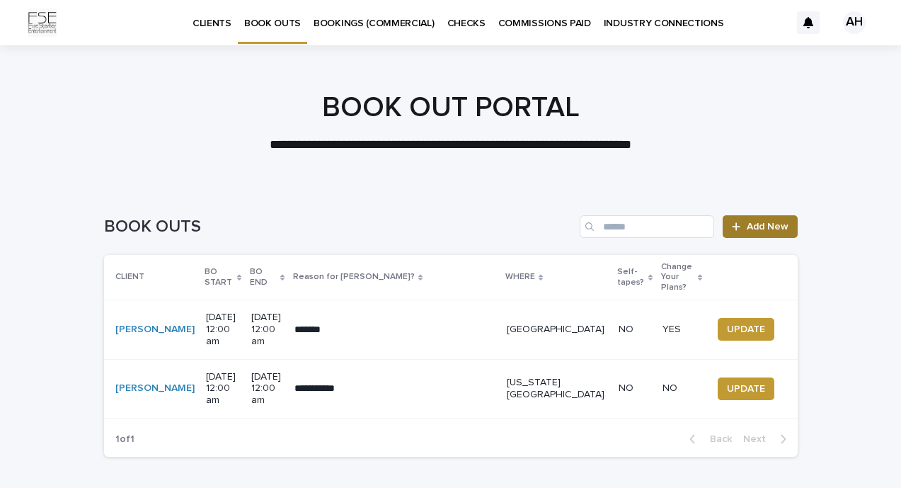
click at [750, 223] on span "Add New" at bounding box center [768, 227] width 42 height 10
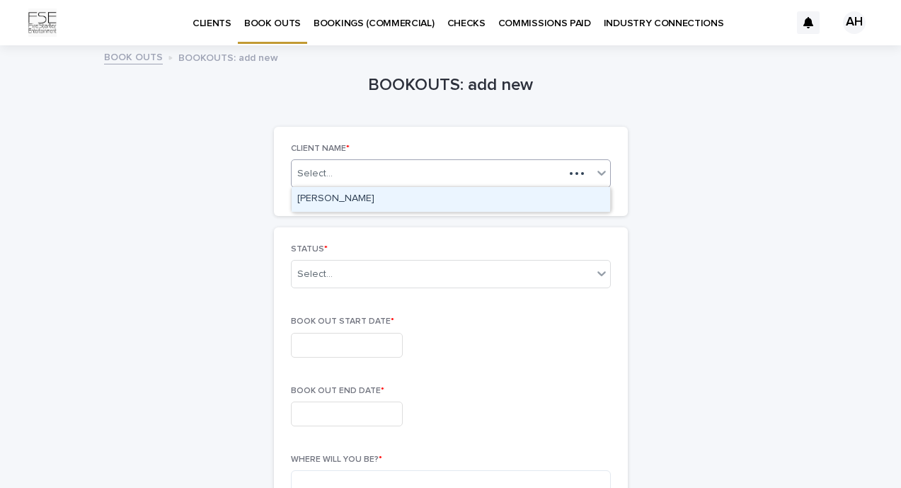
click at [369, 181] on div "Select..." at bounding box center [451, 173] width 320 height 28
click at [365, 197] on div "[PERSON_NAME]" at bounding box center [451, 199] width 319 height 25
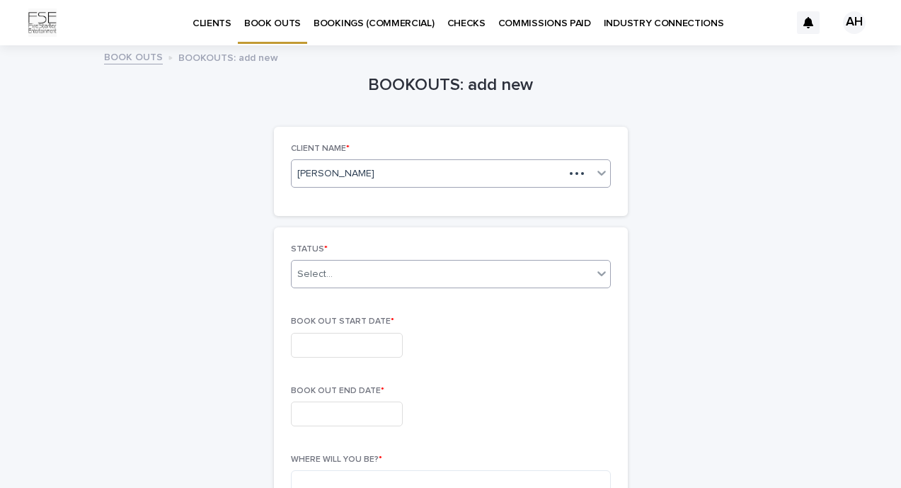
click at [341, 268] on div "Select..." at bounding box center [442, 274] width 301 height 23
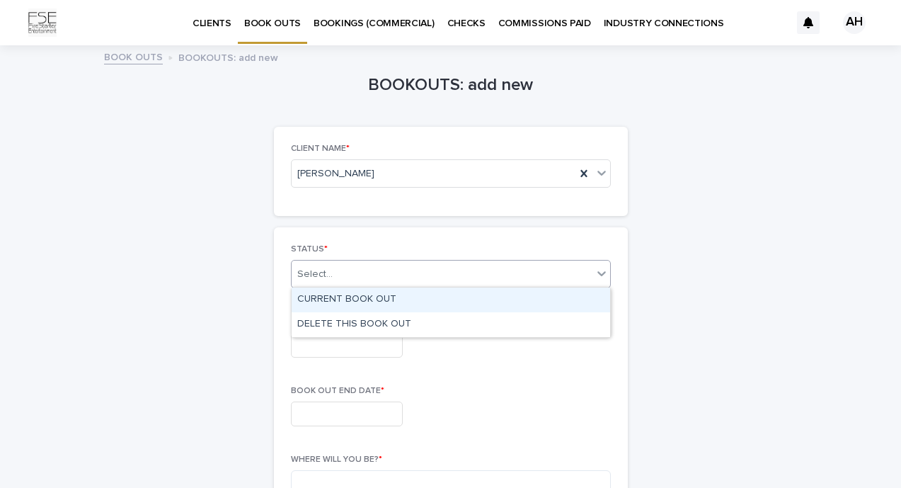
click at [341, 297] on div "CURRENT BOOK OUT" at bounding box center [451, 299] width 319 height 25
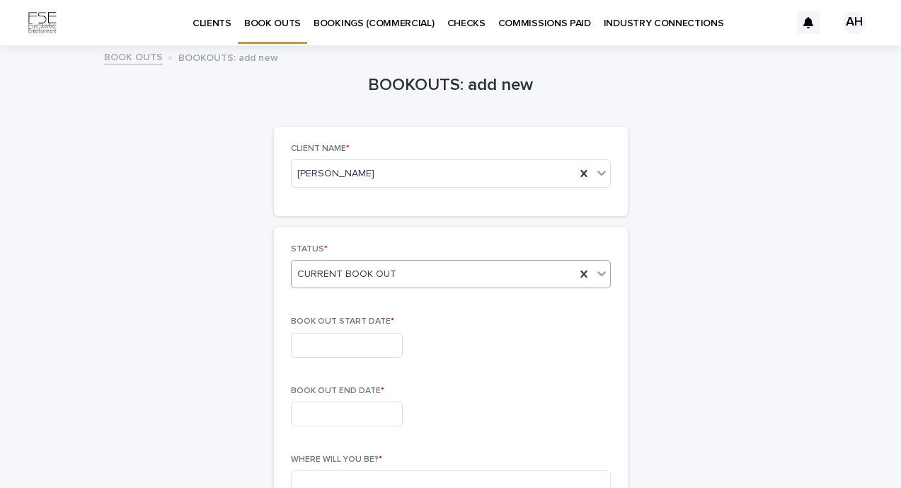
click at [328, 337] on input "text" at bounding box center [347, 345] width 112 height 25
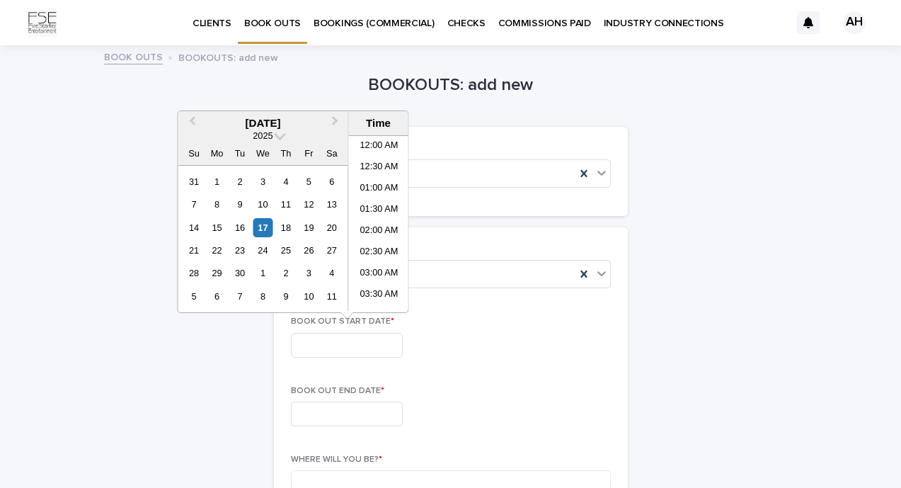
scroll to position [581, 0]
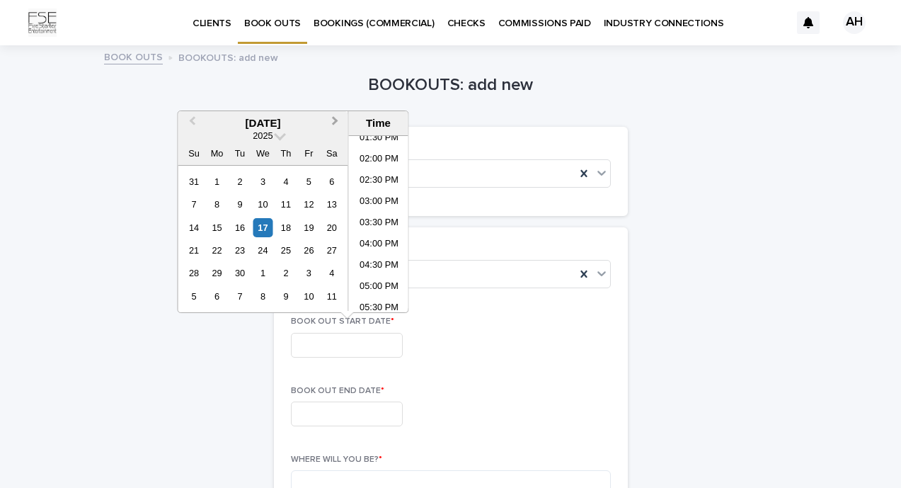
click at [338, 120] on button "Next Month" at bounding box center [337, 124] width 23 height 23
click at [311, 205] on div "7" at bounding box center [308, 204] width 19 height 19
type input "**********"
click at [319, 405] on input "text" at bounding box center [347, 413] width 112 height 25
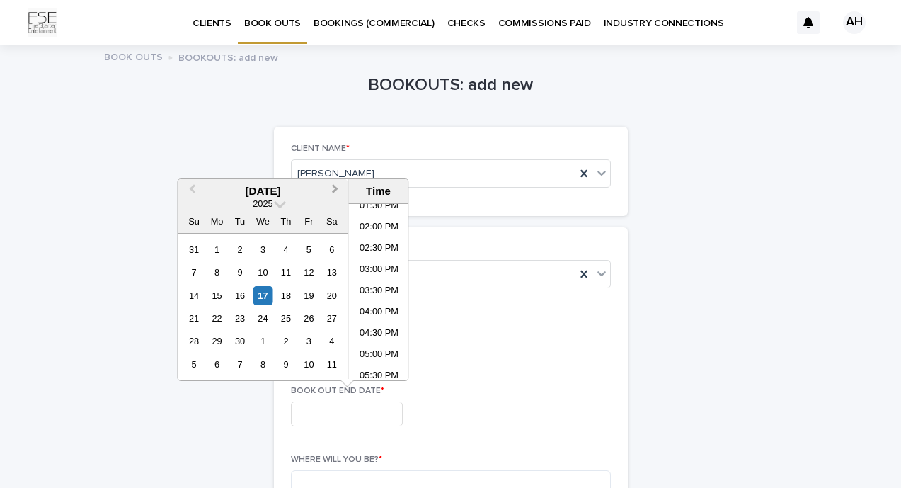
click at [336, 190] on span "Next Month" at bounding box center [336, 190] width 0 height 19
click at [195, 296] on div "9" at bounding box center [193, 295] width 19 height 19
type input "**********"
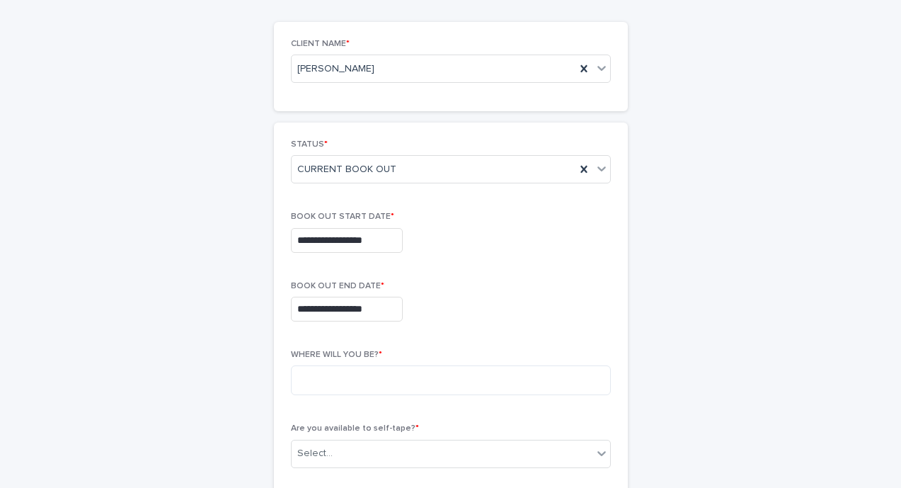
scroll to position [107, 0]
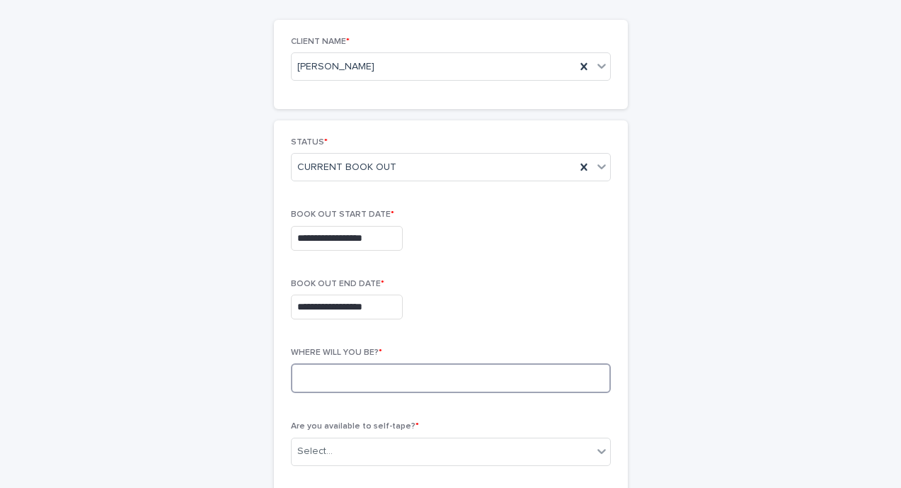
click at [515, 375] on textarea at bounding box center [451, 378] width 320 height 30
type textarea "**********"
click at [714, 275] on div "**********" at bounding box center [451, 447] width 694 height 1015
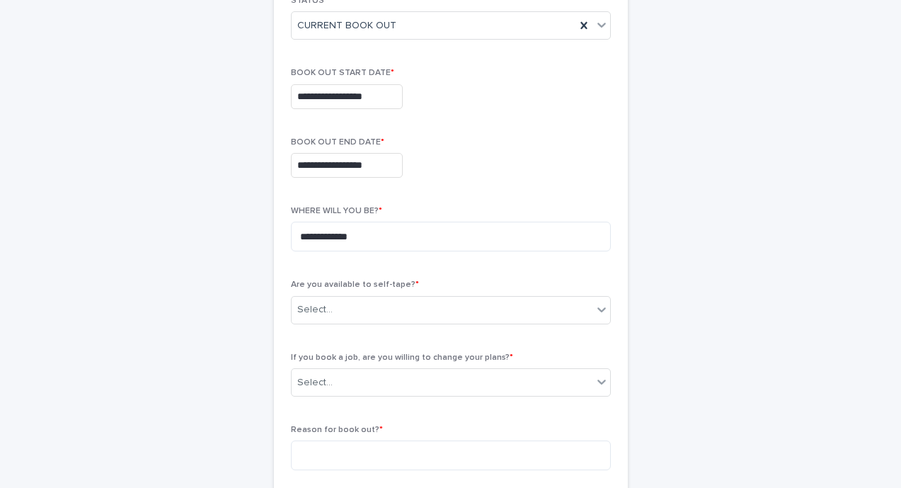
scroll to position [249, 0]
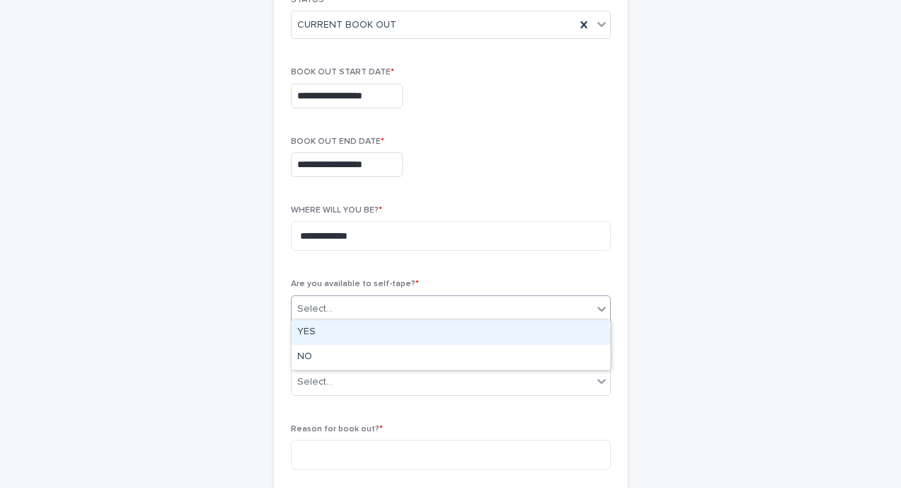
click at [363, 300] on div "Select..." at bounding box center [442, 308] width 301 height 23
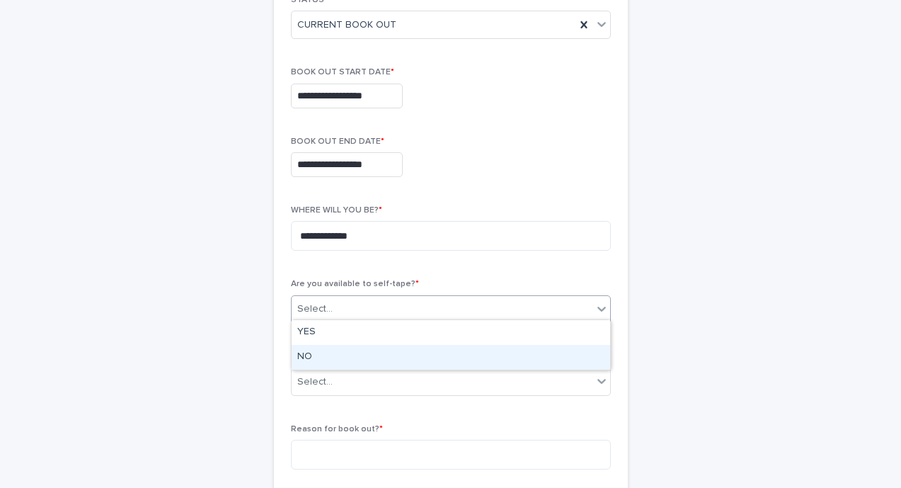
click at [313, 365] on div "NO" at bounding box center [451, 357] width 319 height 25
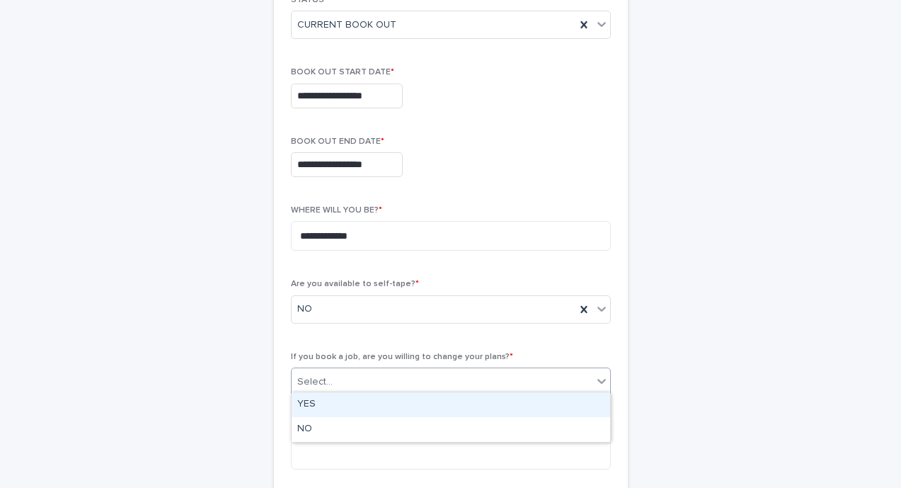
click at [316, 378] on div "Select..." at bounding box center [314, 382] width 35 height 15
click at [315, 408] on div "YES" at bounding box center [451, 404] width 319 height 25
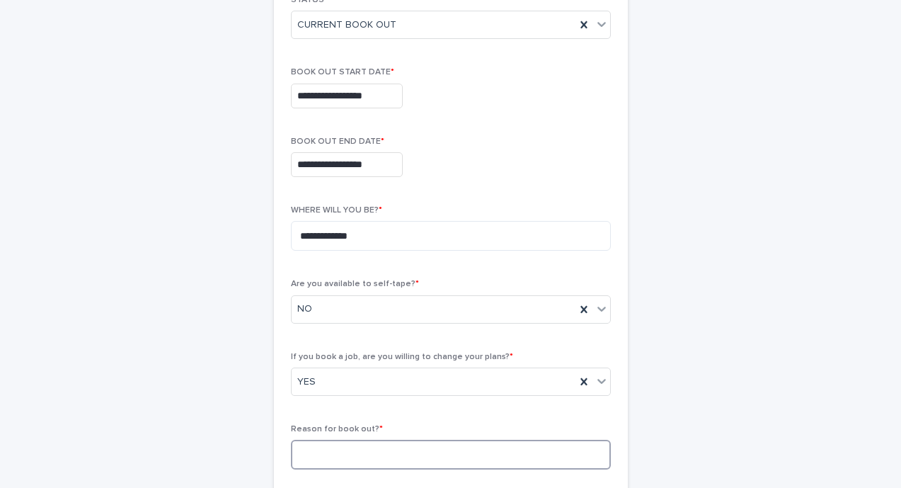
click at [310, 449] on textarea at bounding box center [451, 455] width 320 height 30
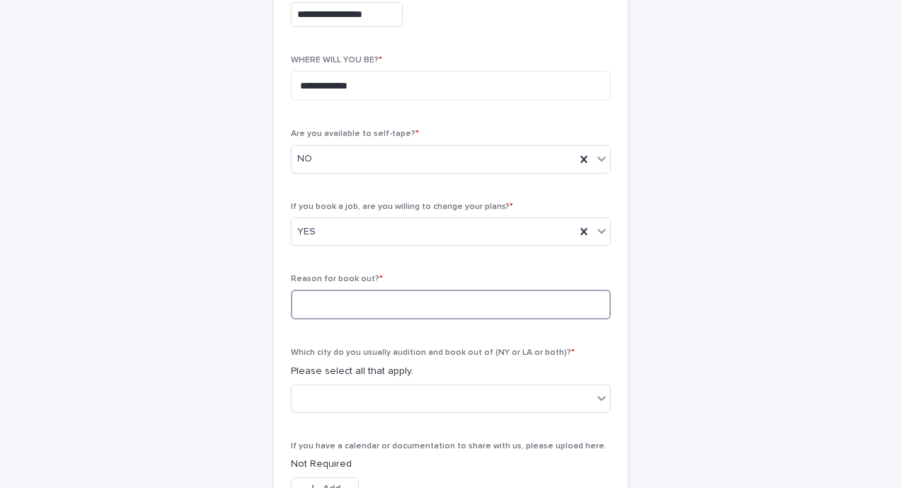
scroll to position [428, 0]
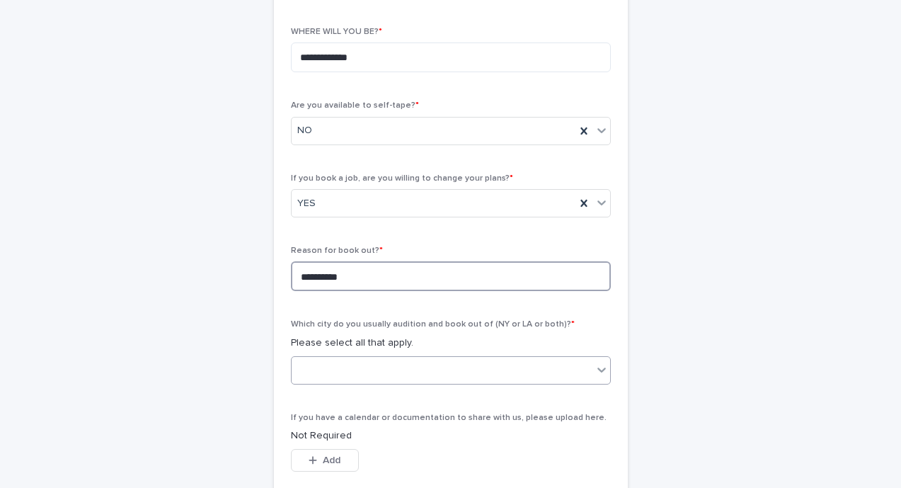
type textarea "**********"
click at [331, 365] on div at bounding box center [442, 369] width 301 height 23
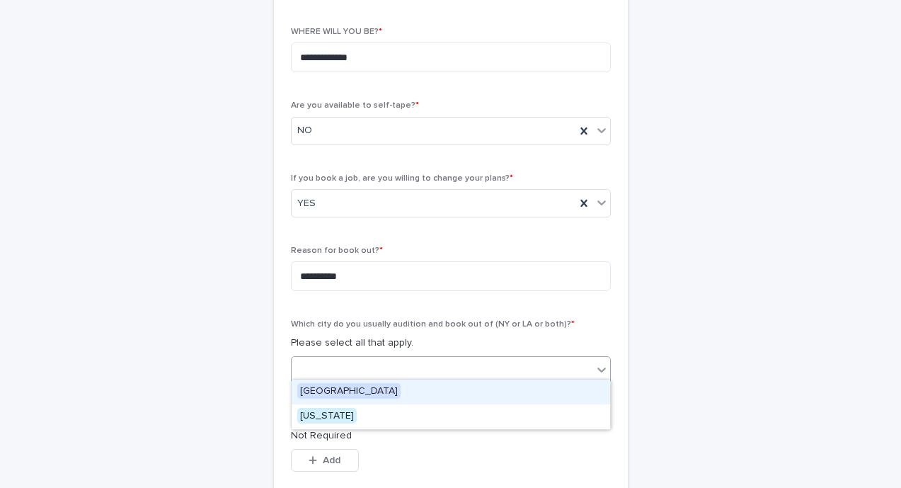
click at [331, 389] on span "[GEOGRAPHIC_DATA]" at bounding box center [348, 391] width 103 height 16
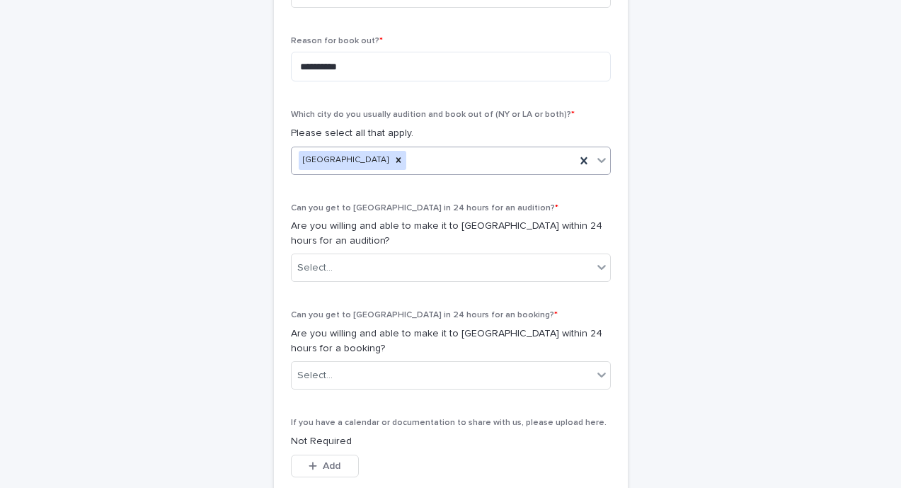
scroll to position [638, 0]
click at [455, 265] on div "Select..." at bounding box center [442, 267] width 301 height 23
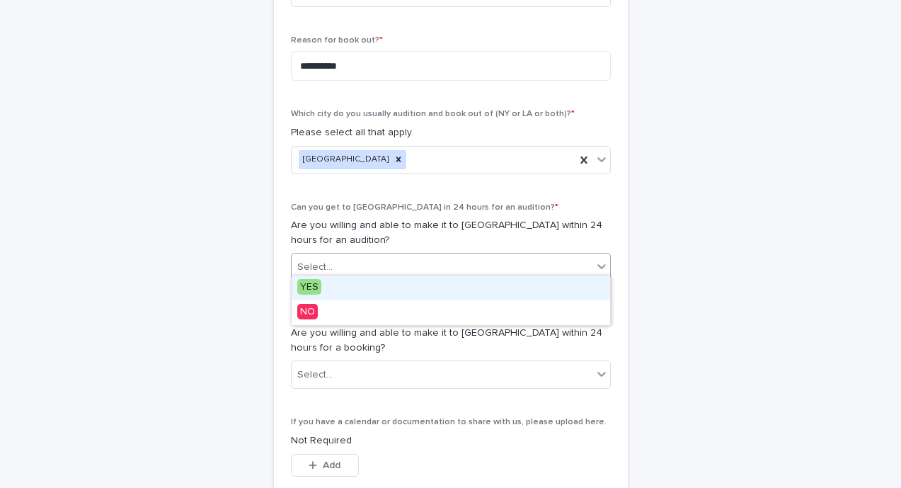
click at [396, 289] on div "YES" at bounding box center [451, 287] width 319 height 25
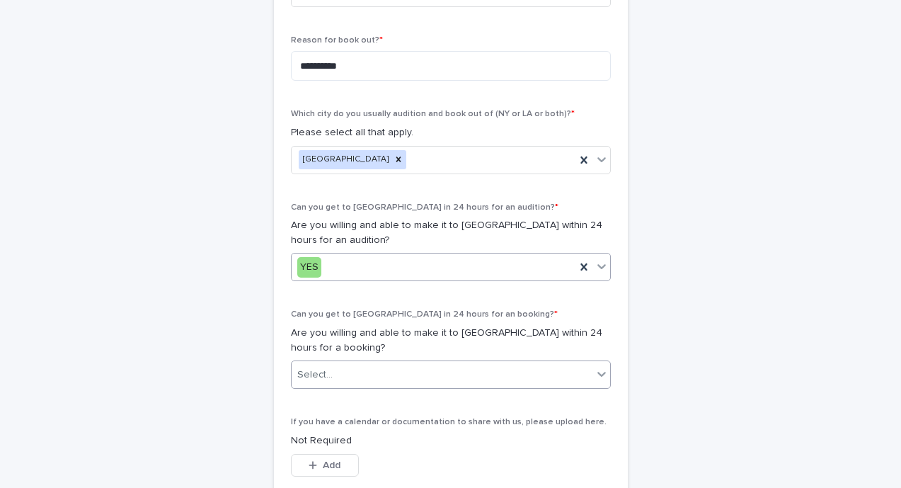
click at [361, 372] on div "Select..." at bounding box center [442, 374] width 301 height 23
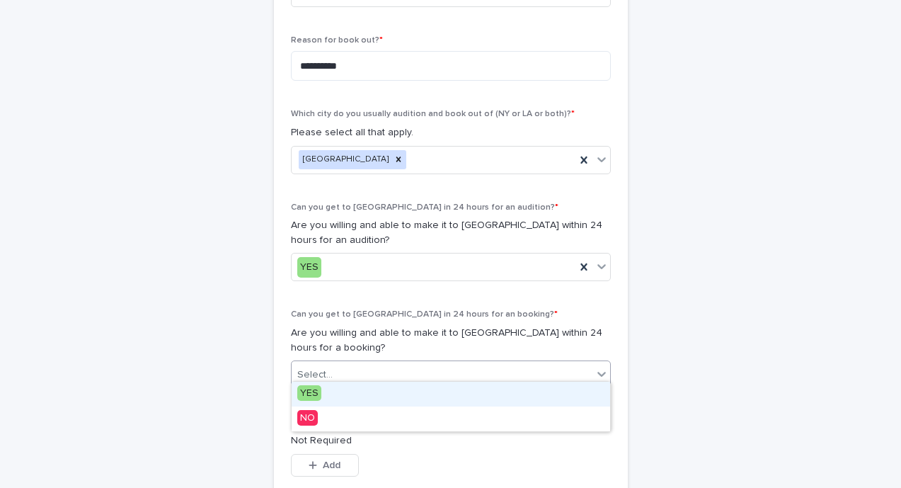
click at [355, 390] on div "YES" at bounding box center [451, 394] width 319 height 25
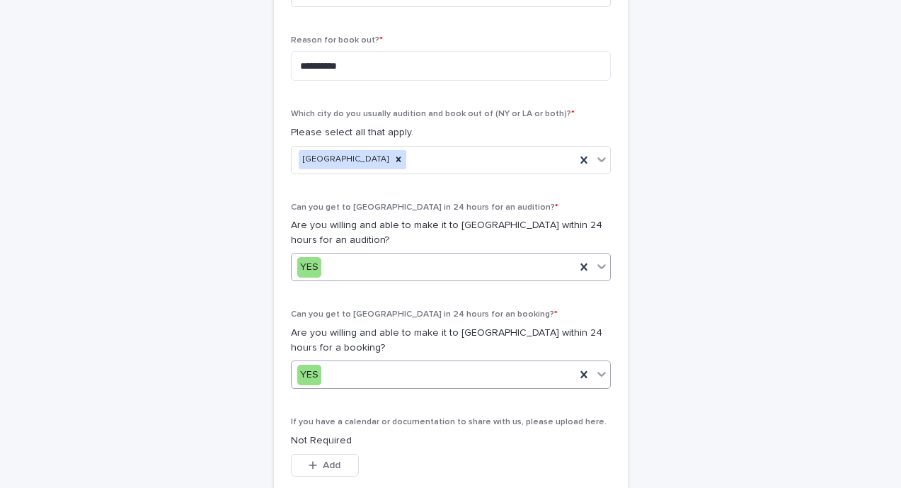
click at [353, 264] on div "YES" at bounding box center [434, 267] width 284 height 23
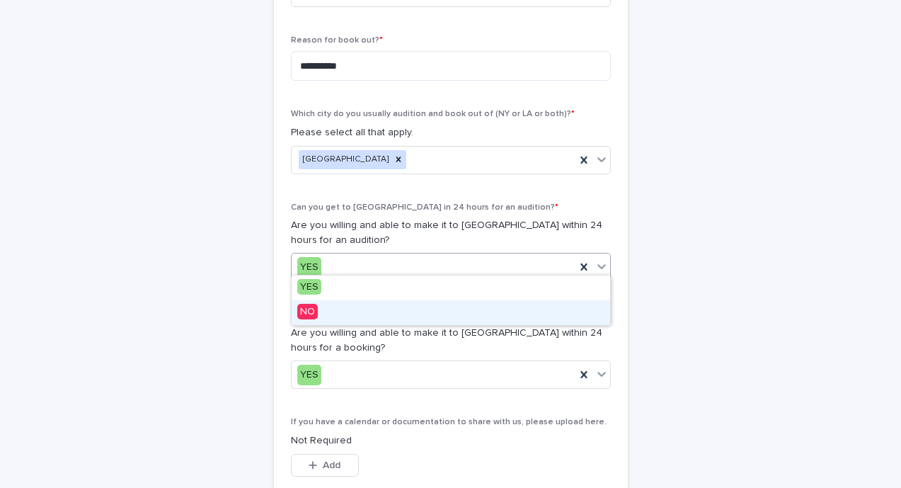
click at [331, 314] on div "NO" at bounding box center [451, 312] width 319 height 25
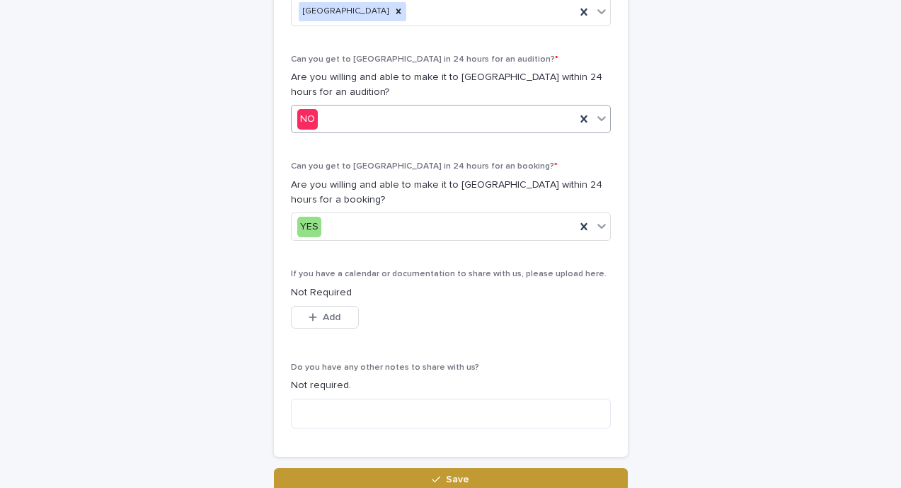
scroll to position [811, 0]
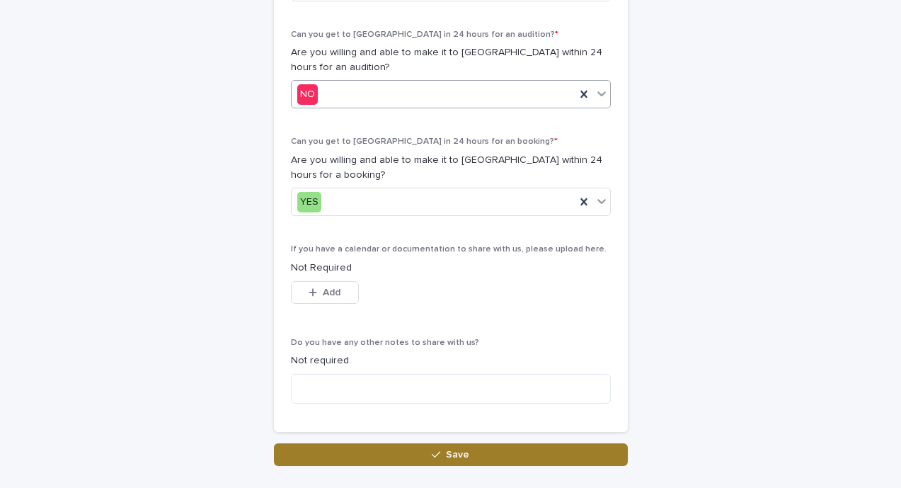
click at [399, 448] on button "Save" at bounding box center [451, 454] width 354 height 23
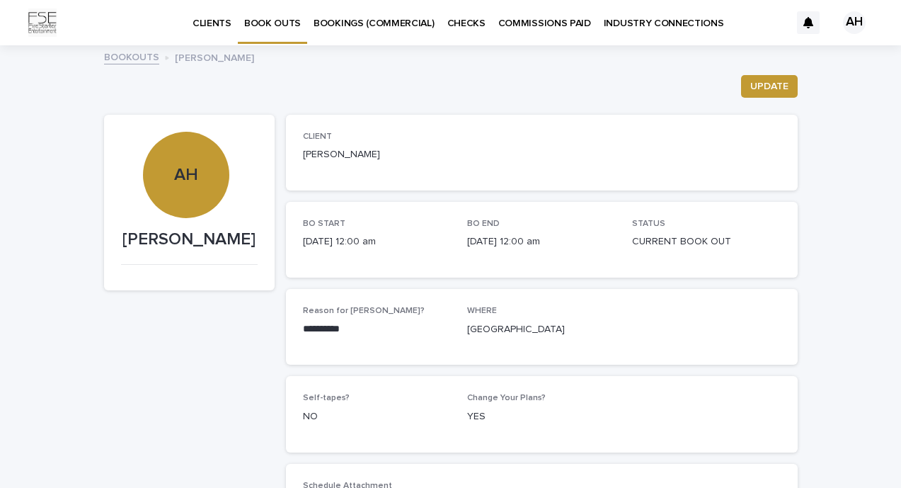
click at [855, 24] on div "AH" at bounding box center [854, 22] width 23 height 23
click at [827, 58] on p "Log Out" at bounding box center [840, 60] width 89 height 24
